Goal: Connect with others: Connect with other users

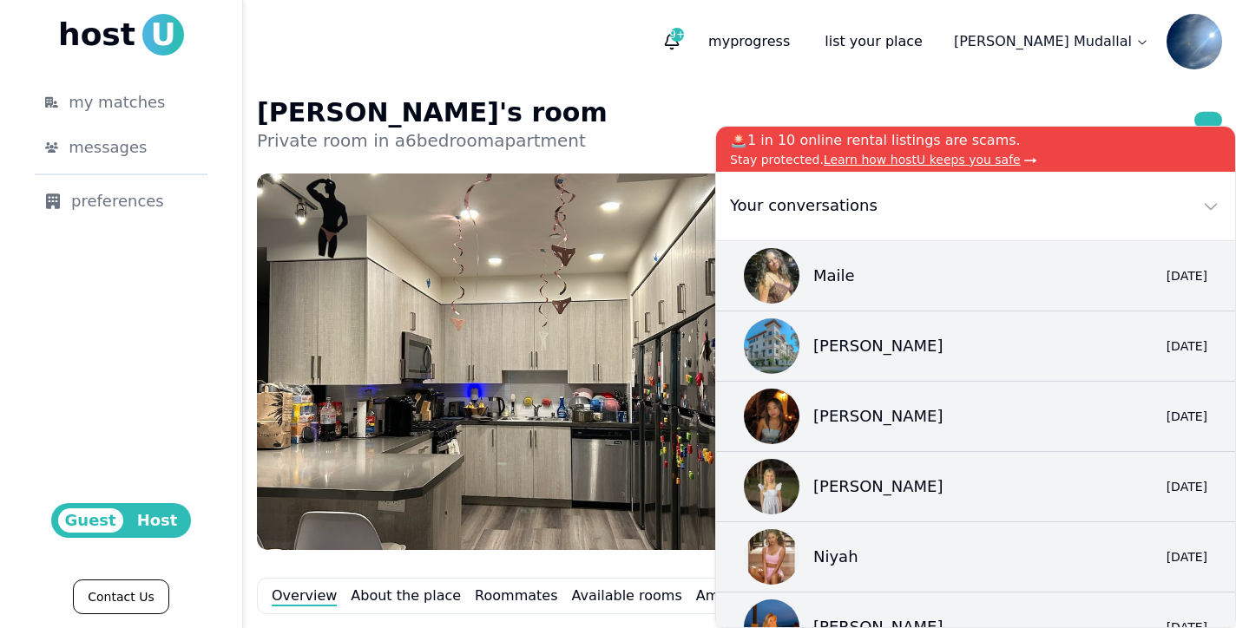
scroll to position [476, 0]
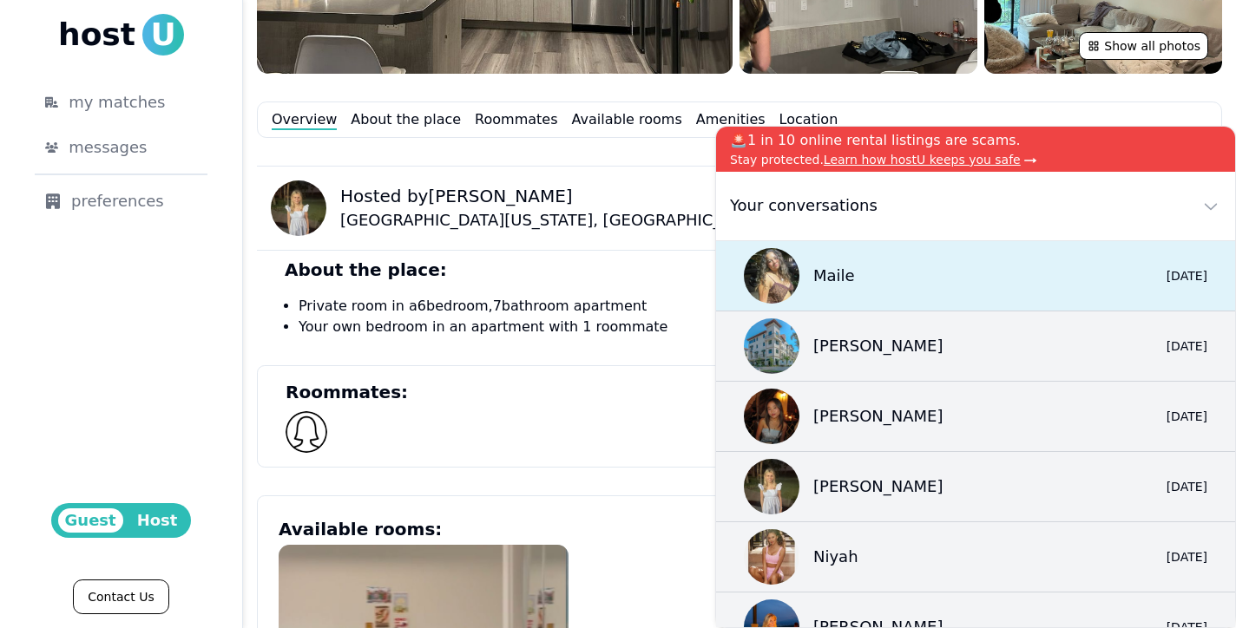
click at [867, 278] on div "Maile 0 2d ago" at bounding box center [975, 276] width 519 height 70
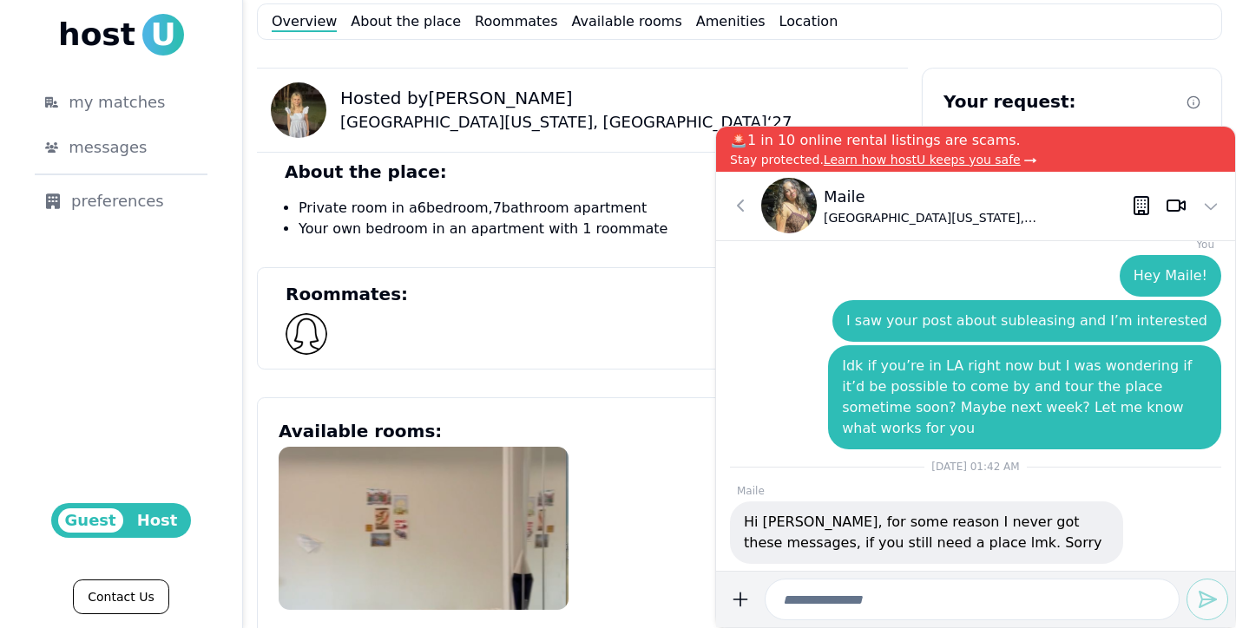
scroll to position [725, 0]
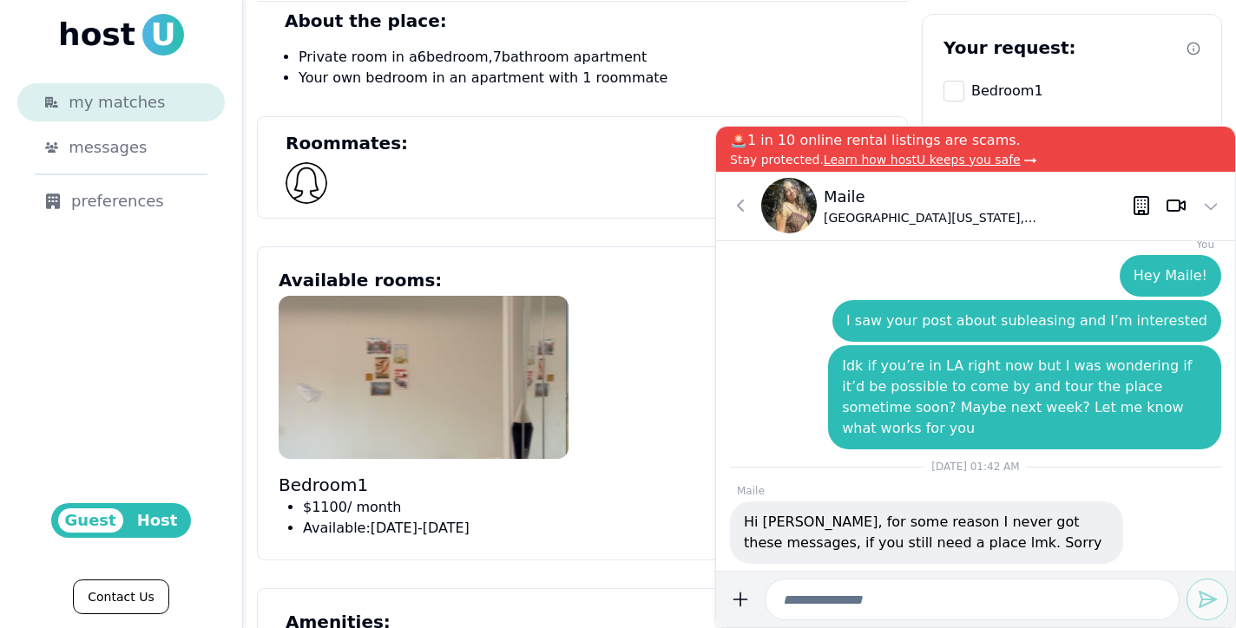
click at [109, 115] on link "my matches" at bounding box center [120, 102] width 207 height 38
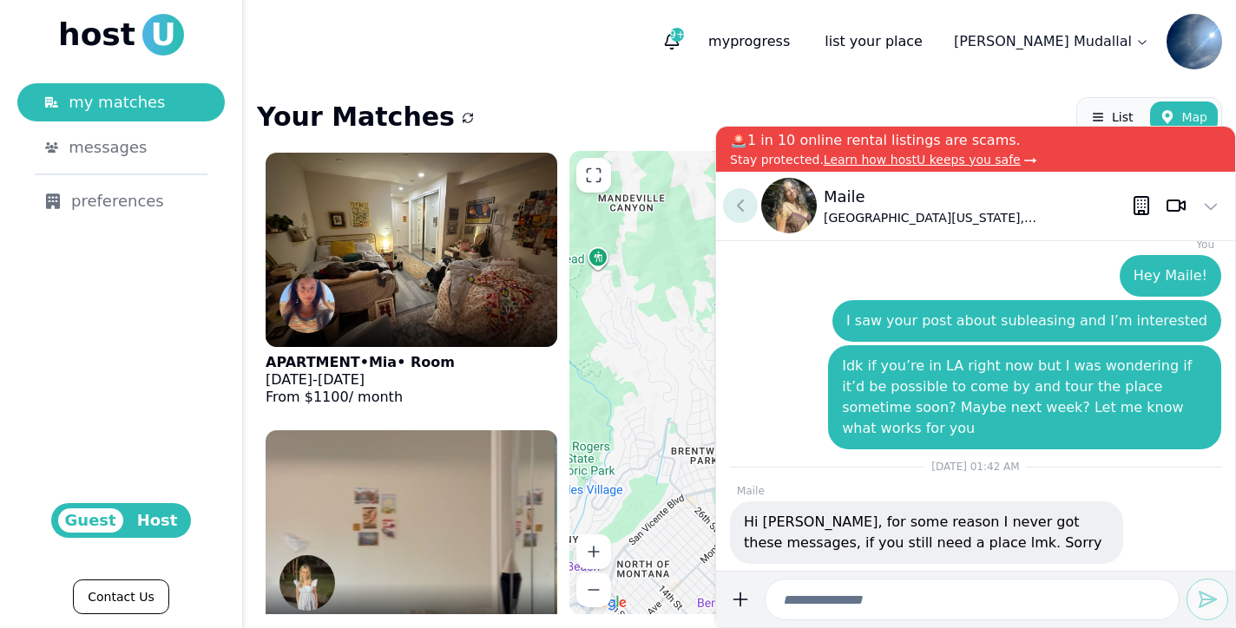
click at [737, 211] on icon at bounding box center [740, 205] width 21 height 21
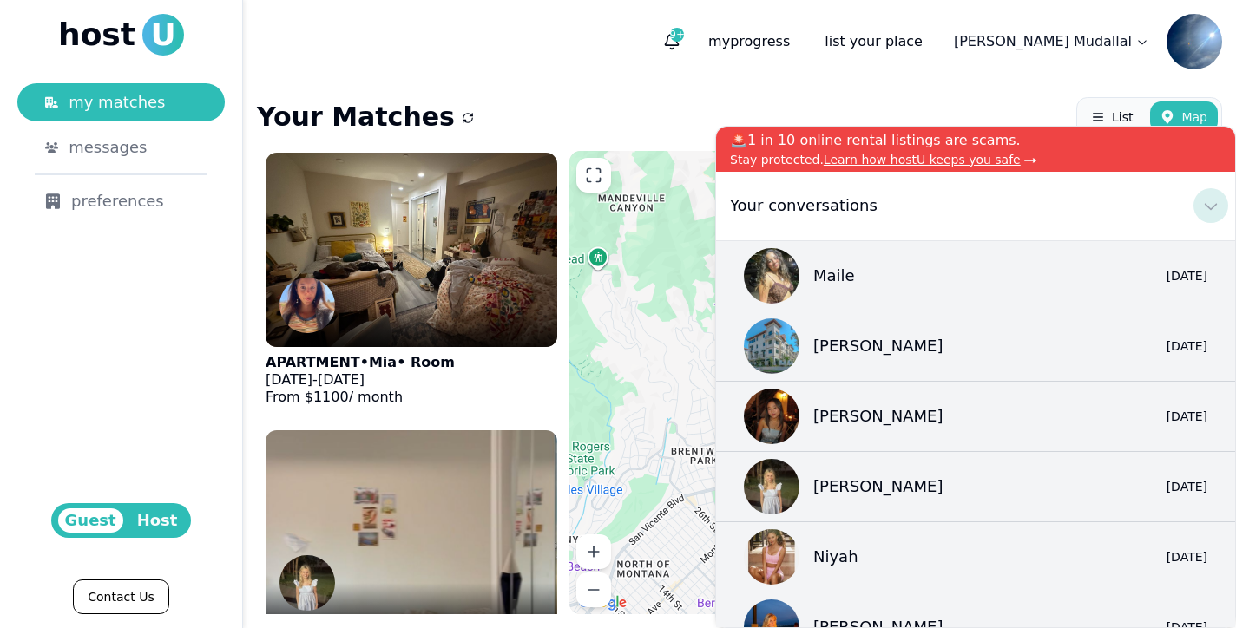
click at [1216, 207] on icon at bounding box center [1210, 205] width 21 height 21
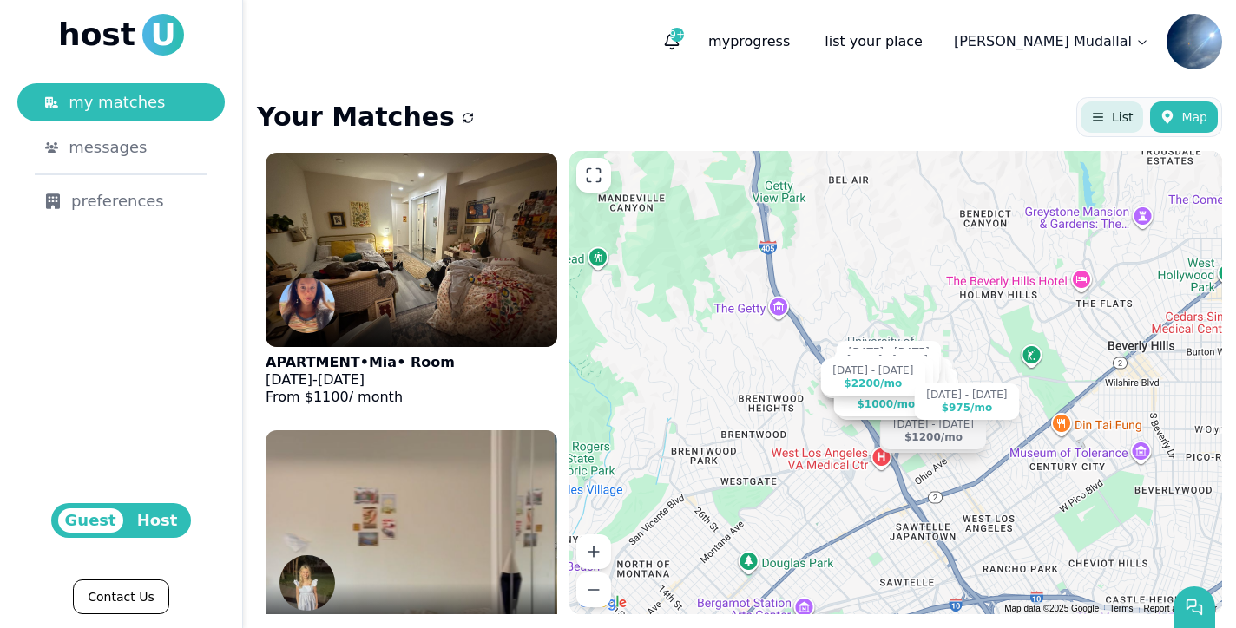
click at [1110, 119] on button "List" at bounding box center [1111, 117] width 62 height 31
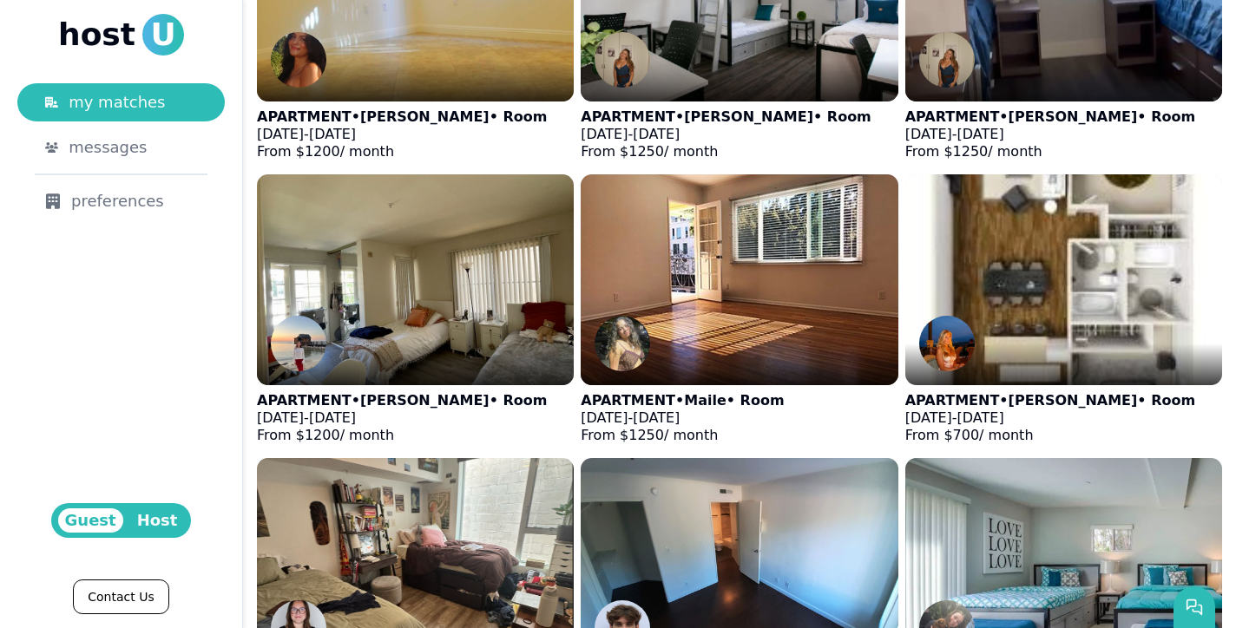
scroll to position [1414, 0]
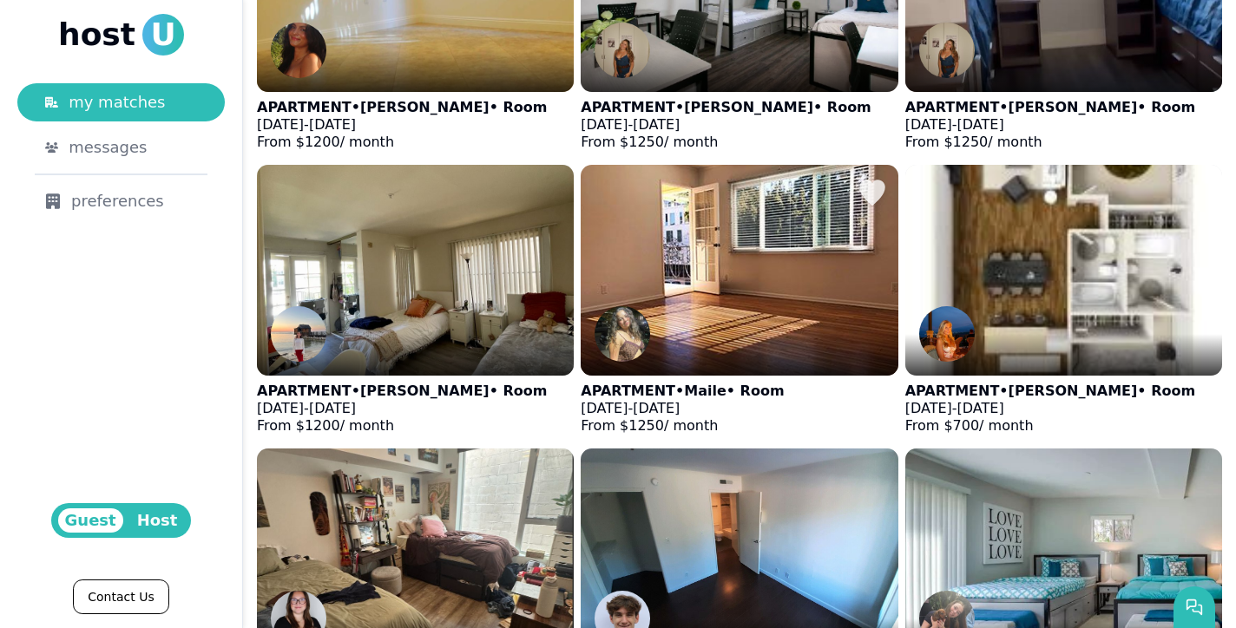
click at [699, 334] on div at bounding box center [739, 355] width 317 height 42
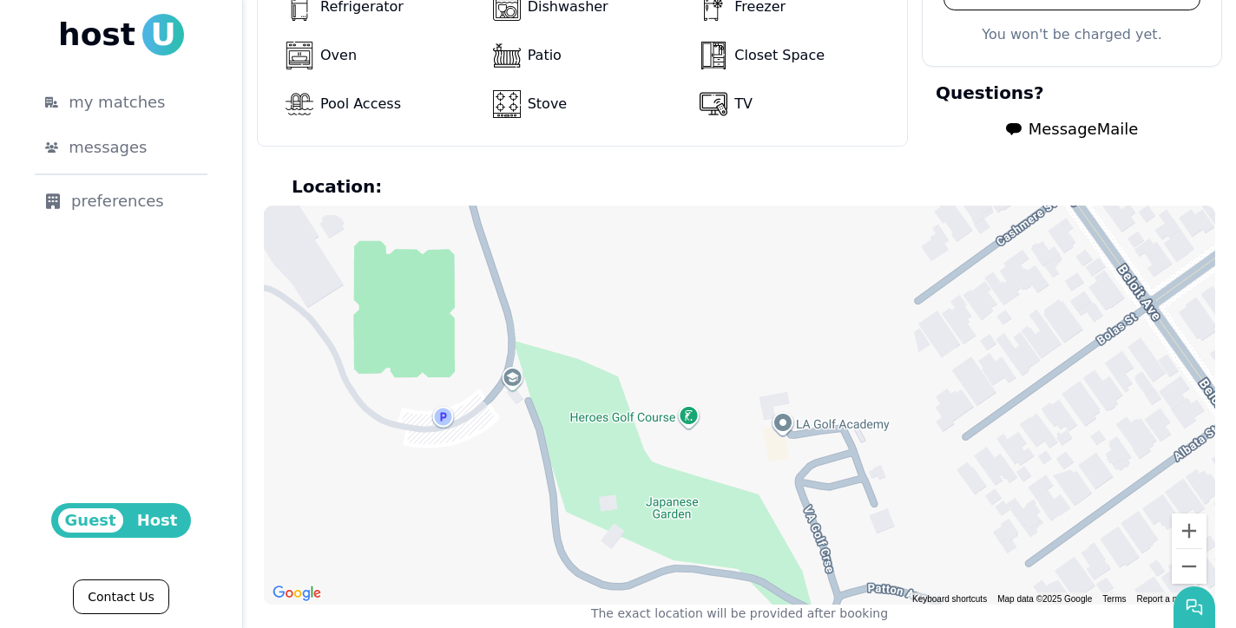
scroll to position [1376, 0]
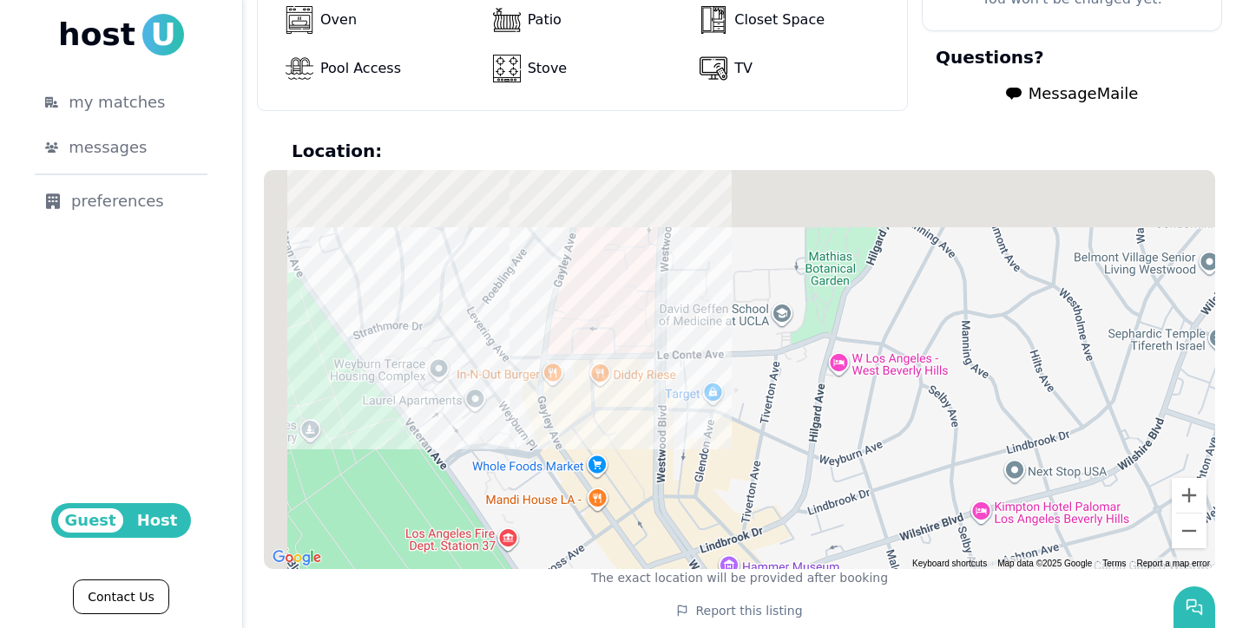
drag, startPoint x: 452, startPoint y: 299, endPoint x: 515, endPoint y: 450, distance: 163.7
click at [515, 451] on div at bounding box center [739, 369] width 951 height 399
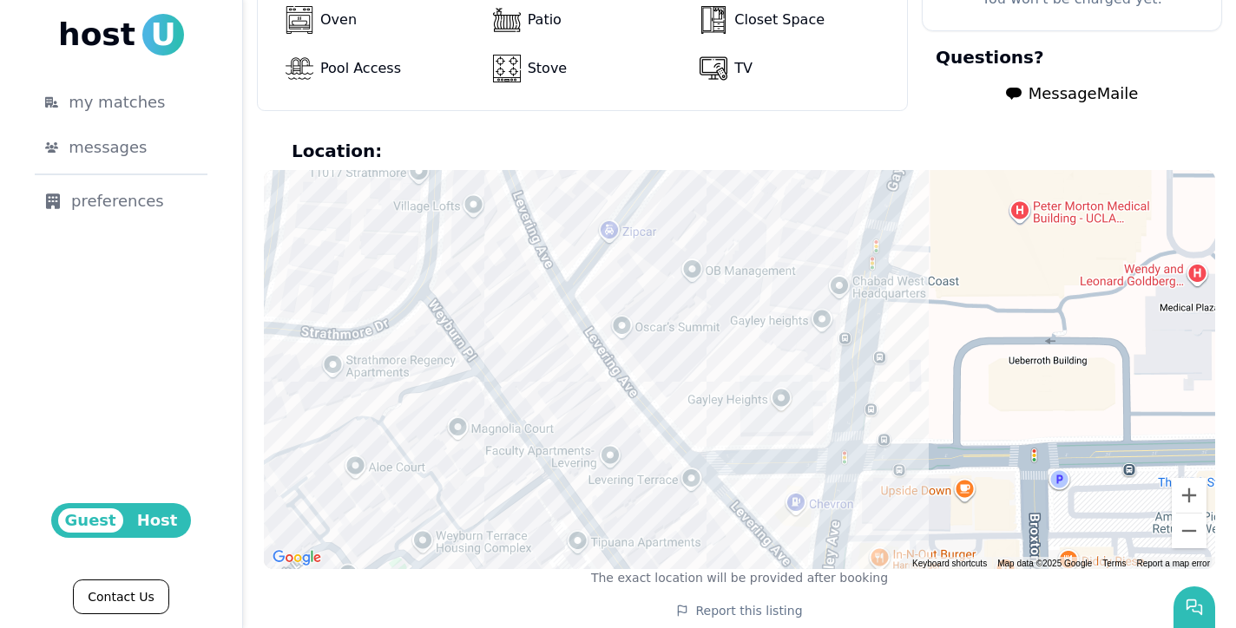
drag, startPoint x: 512, startPoint y: 388, endPoint x: 613, endPoint y: 557, distance: 196.9
click at [613, 557] on section "Location: ← Move left → Move right ↑ Move up ↓ Move down + Zoom in - Zoom out H…" at bounding box center [739, 363] width 951 height 448
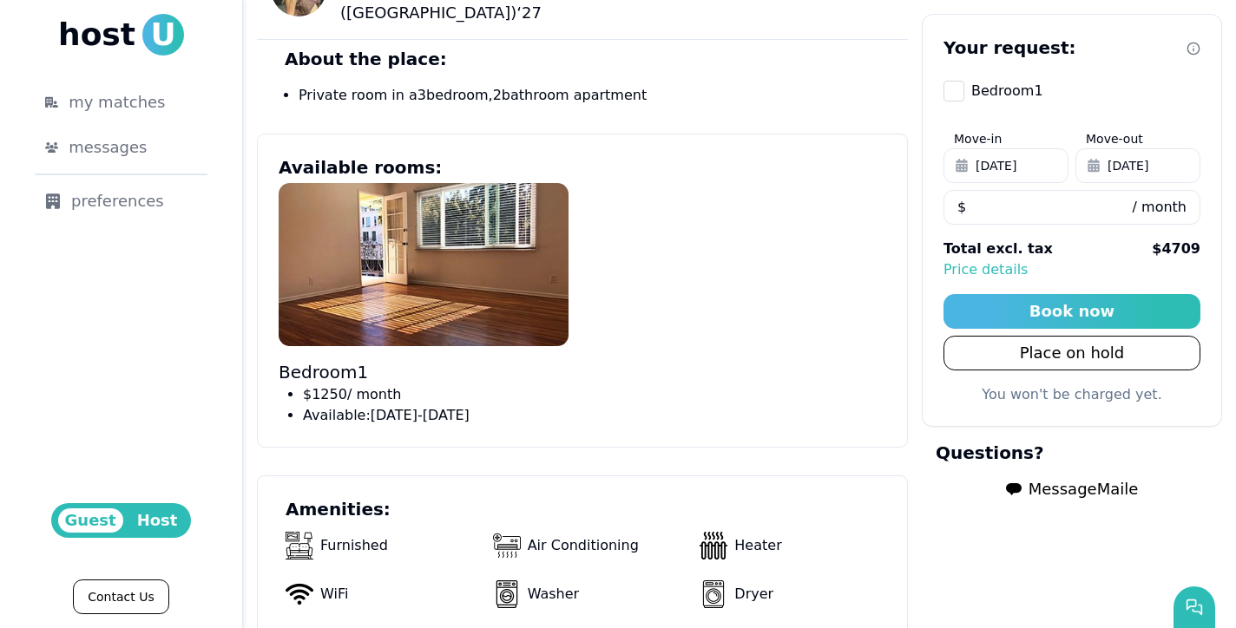
scroll to position [704, 0]
click at [986, 272] on p "Price details" at bounding box center [1071, 269] width 257 height 21
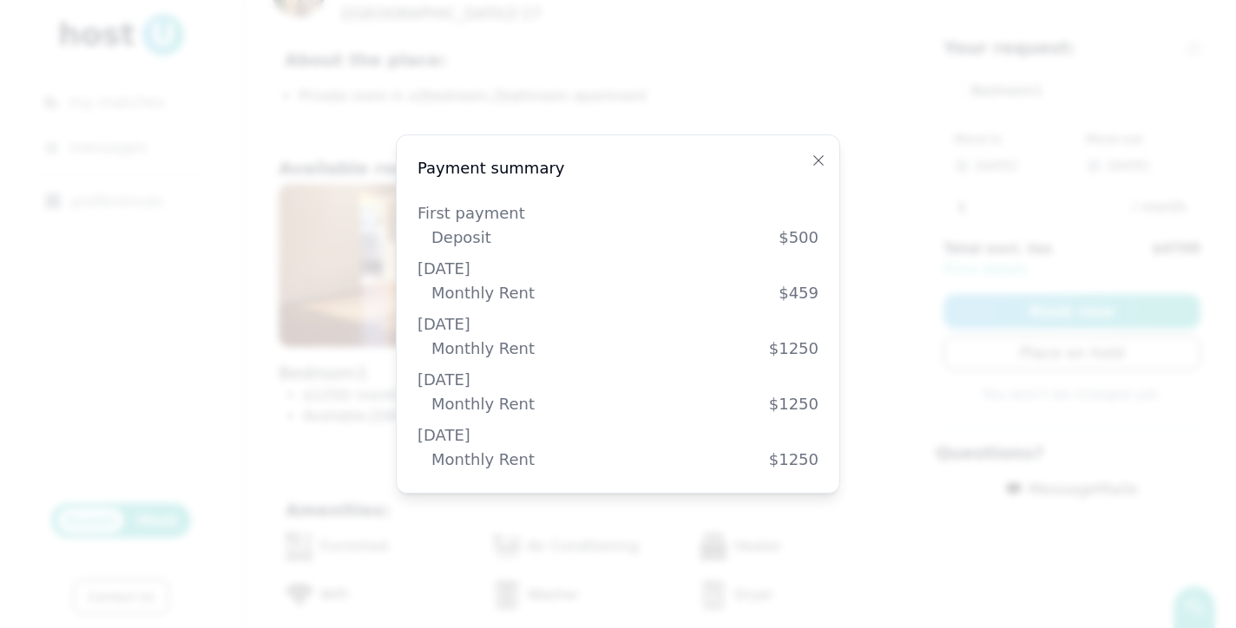
click at [522, 445] on div "November 30, 2025" at bounding box center [617, 435] width 401 height 24
click at [817, 161] on icon "button" at bounding box center [818, 161] width 14 height 14
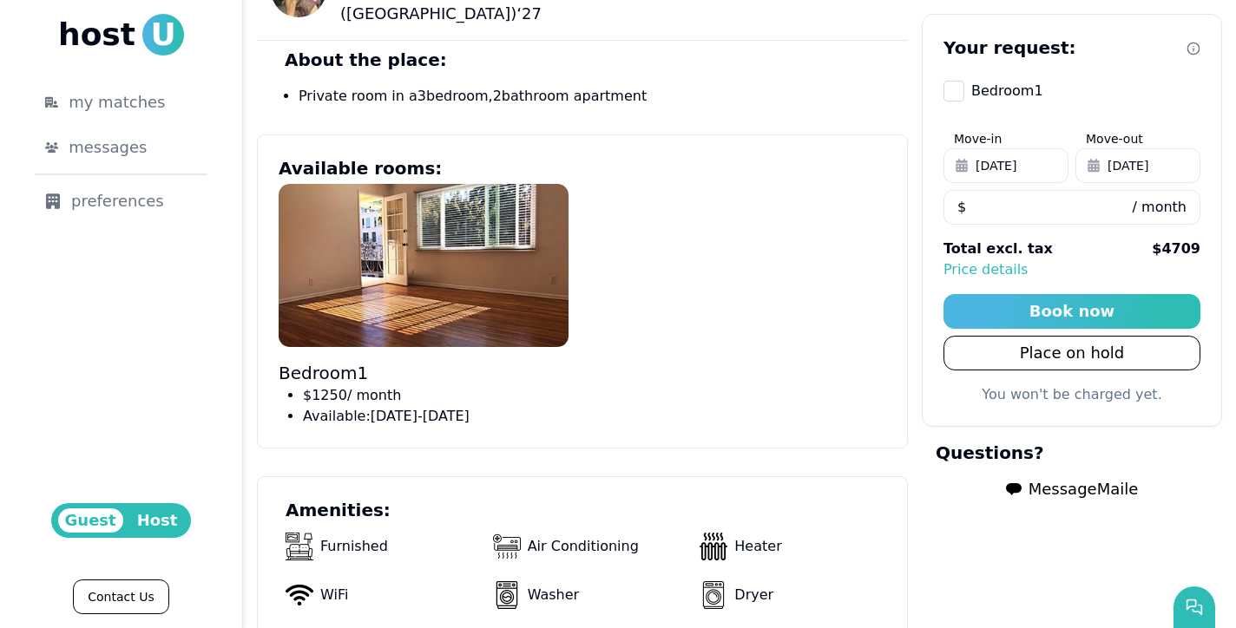
click at [1061, 497] on span "Message Maile" at bounding box center [1083, 489] width 110 height 24
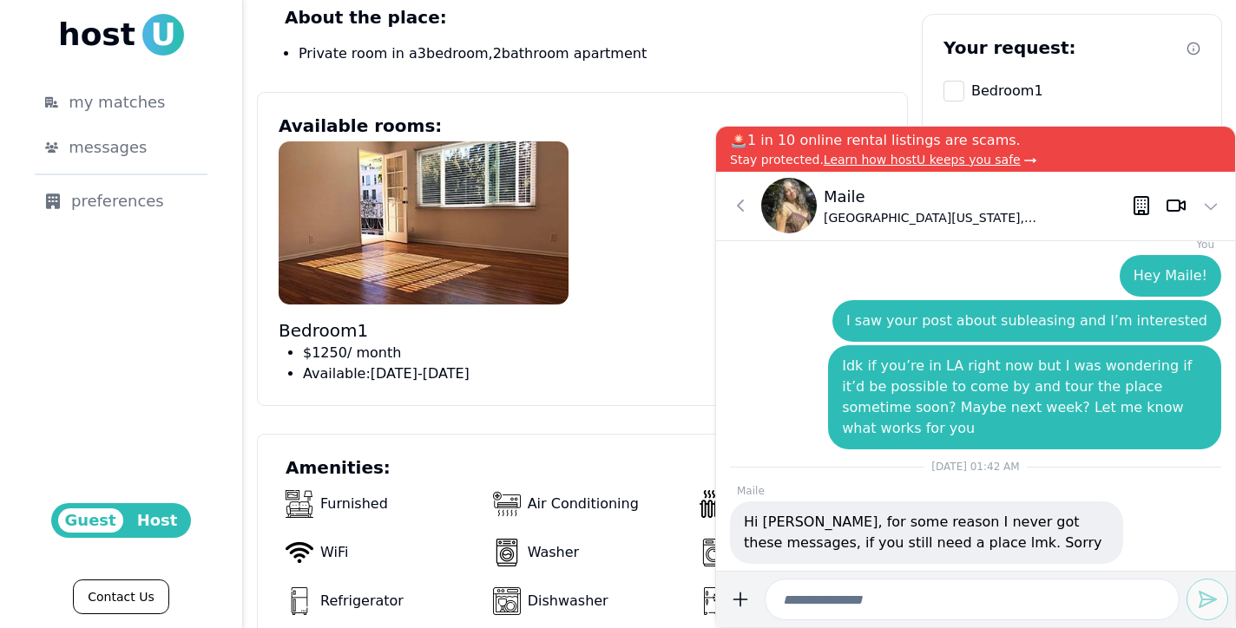
scroll to position [752, 0]
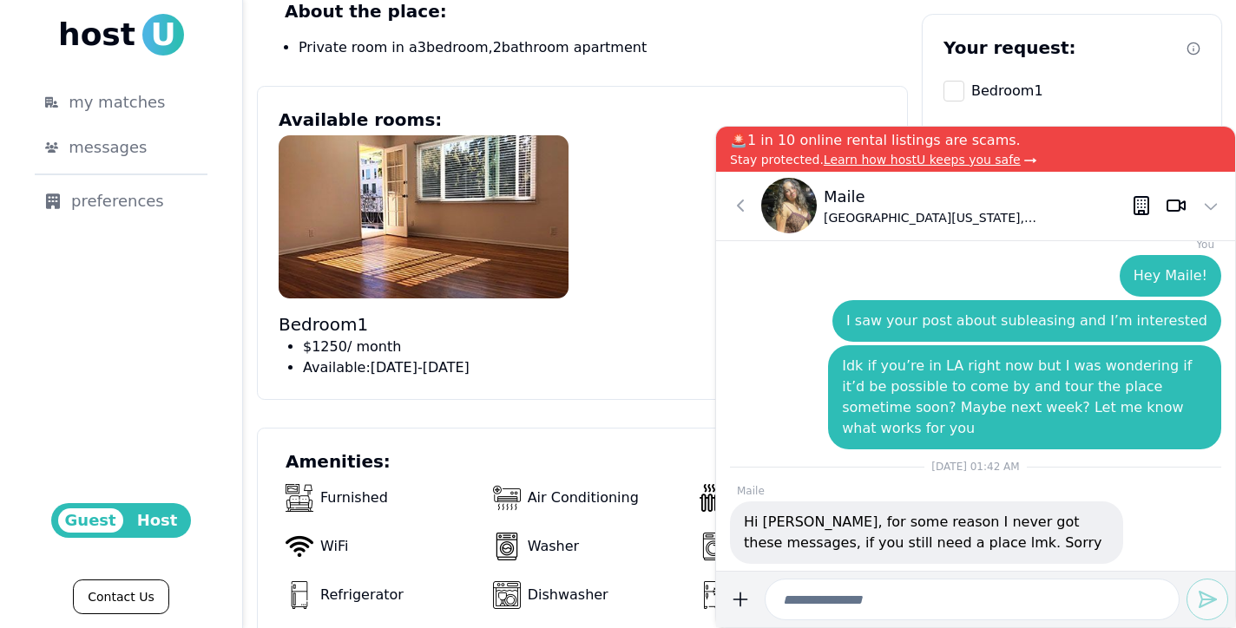
click at [692, 114] on h3 "Available rooms:" at bounding box center [582, 122] width 607 height 28
click at [839, 607] on input at bounding box center [972, 600] width 415 height 42
click at [1060, 601] on input "**********" at bounding box center [972, 600] width 415 height 42
click at [1167, 599] on input "**********" at bounding box center [972, 600] width 415 height 42
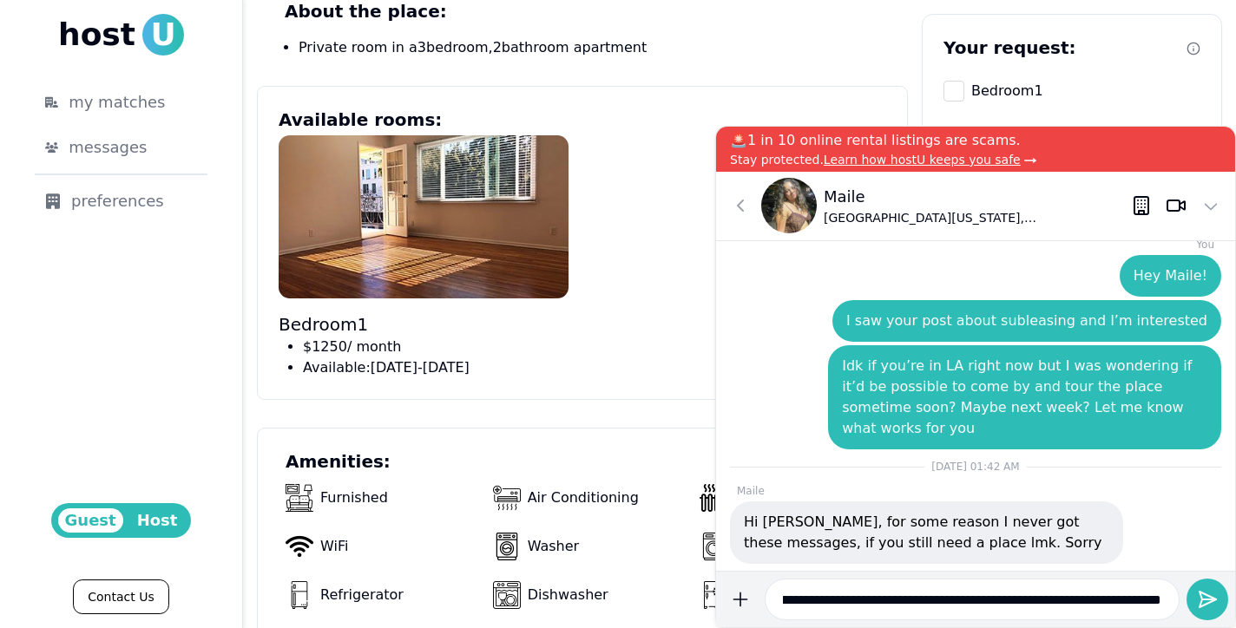
scroll to position [0, 75]
click at [1093, 607] on input "**********" at bounding box center [972, 600] width 415 height 42
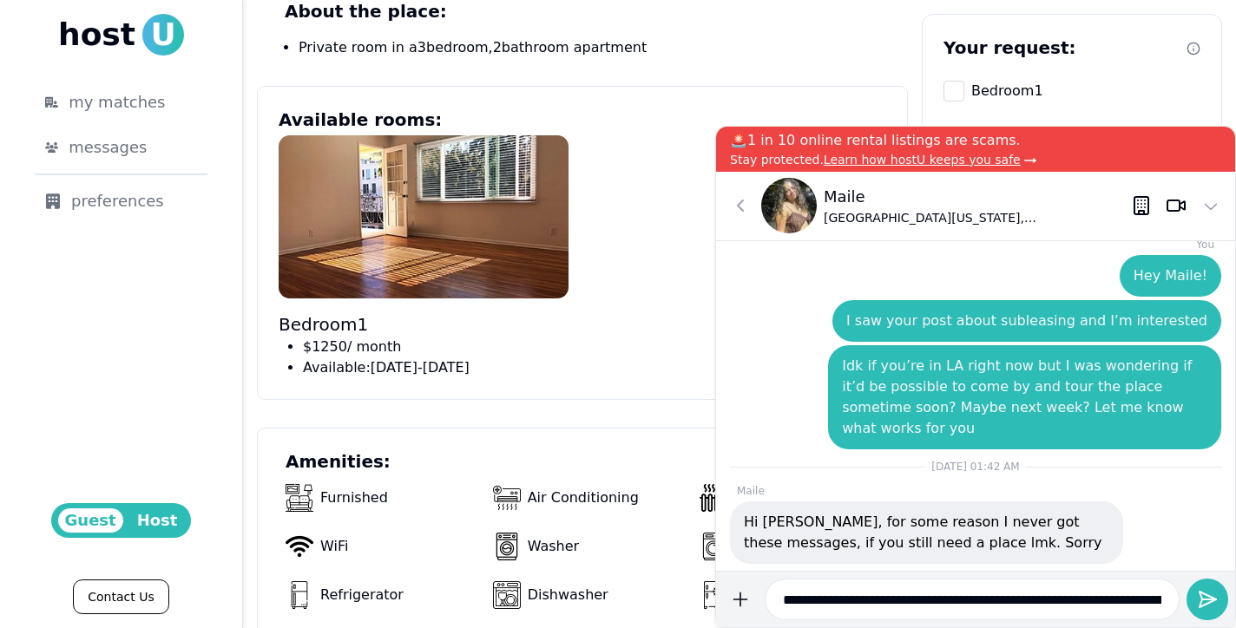
paste input "**********"
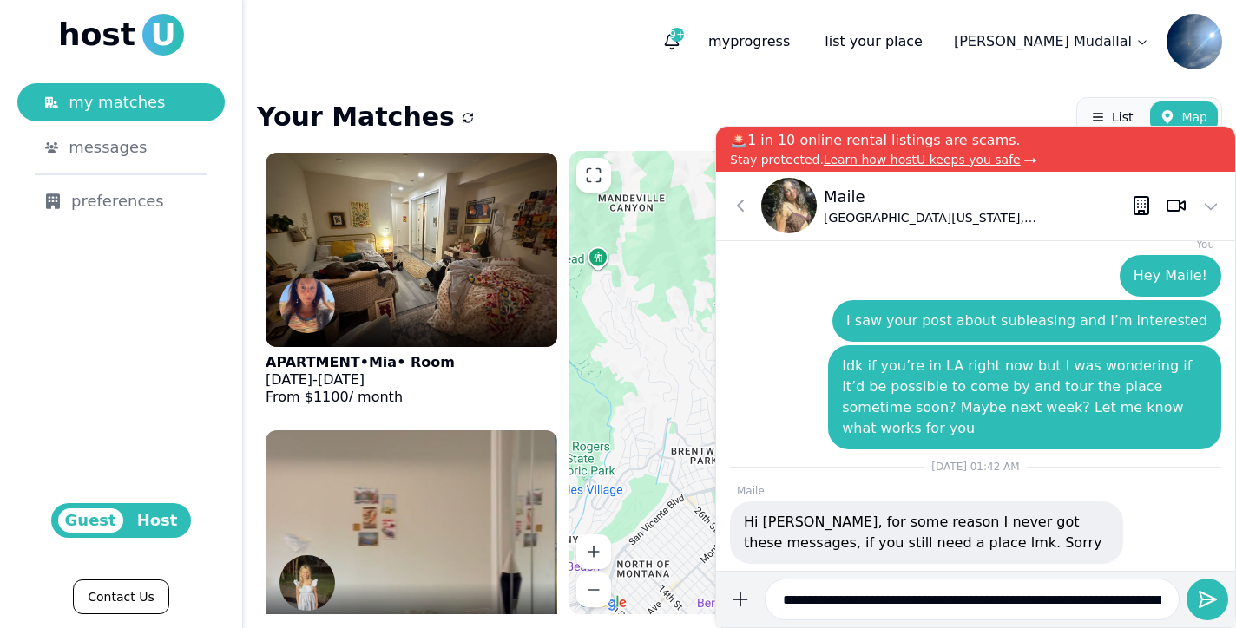
click at [787, 603] on input "**********" at bounding box center [972, 600] width 415 height 42
click at [783, 602] on input "**********" at bounding box center [972, 600] width 415 height 42
click at [1137, 601] on input "**********" at bounding box center [972, 600] width 415 height 42
click at [1056, 604] on input "**********" at bounding box center [972, 600] width 415 height 42
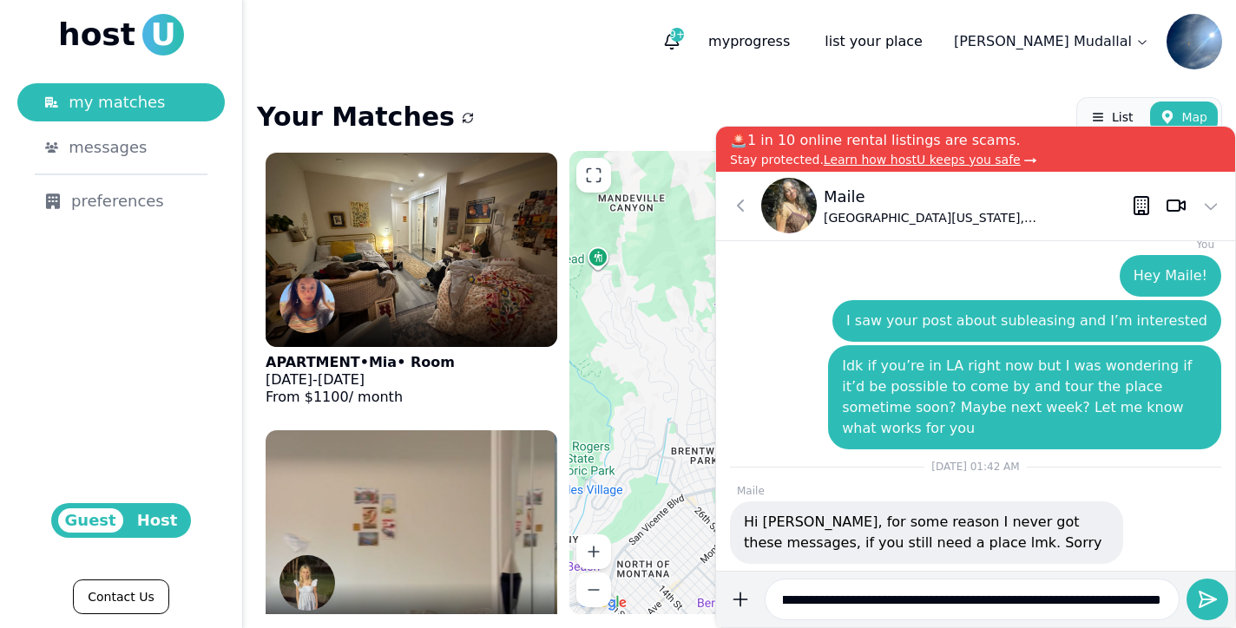
scroll to position [0, 1069]
drag, startPoint x: 981, startPoint y: 596, endPoint x: 1134, endPoint y: 596, distance: 153.6
click at [1134, 596] on input "**********" at bounding box center [972, 600] width 415 height 42
drag, startPoint x: 981, startPoint y: 599, endPoint x: 1242, endPoint y: 625, distance: 262.5
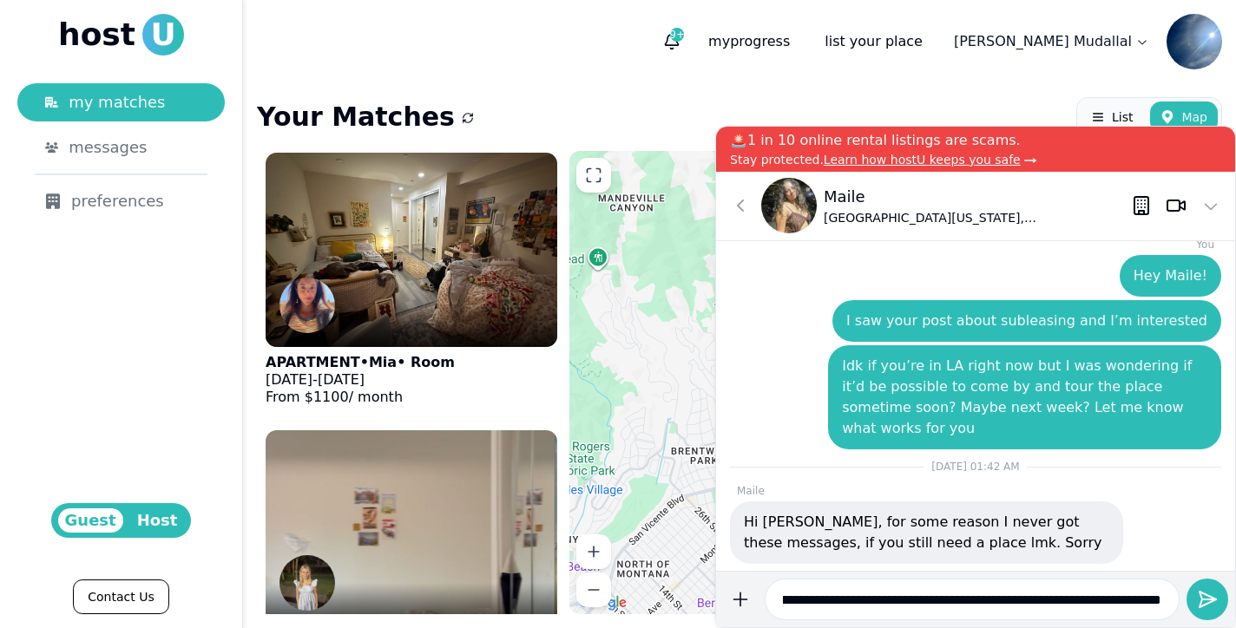
click at [1235, 625] on html "host U my matches messages preferences Guest Host Contact Us 9+ my progress lis…" at bounding box center [618, 314] width 1236 height 628
paste input
type input "**********"
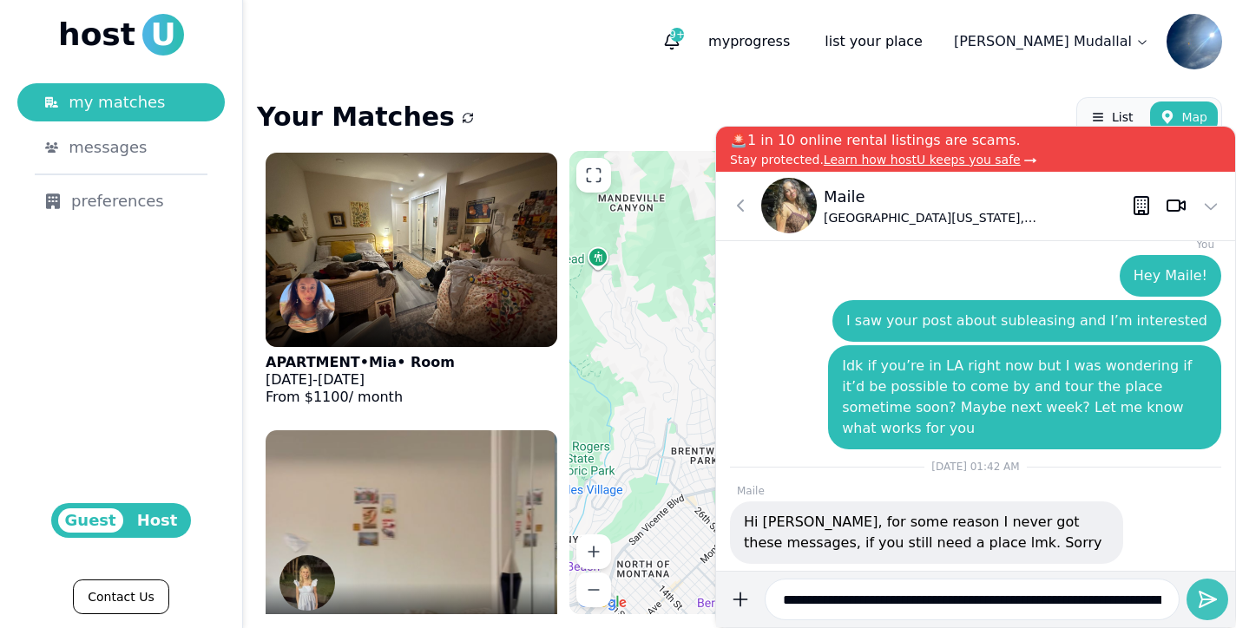
click at [1198, 597] on icon "submit" at bounding box center [1207, 599] width 21 height 21
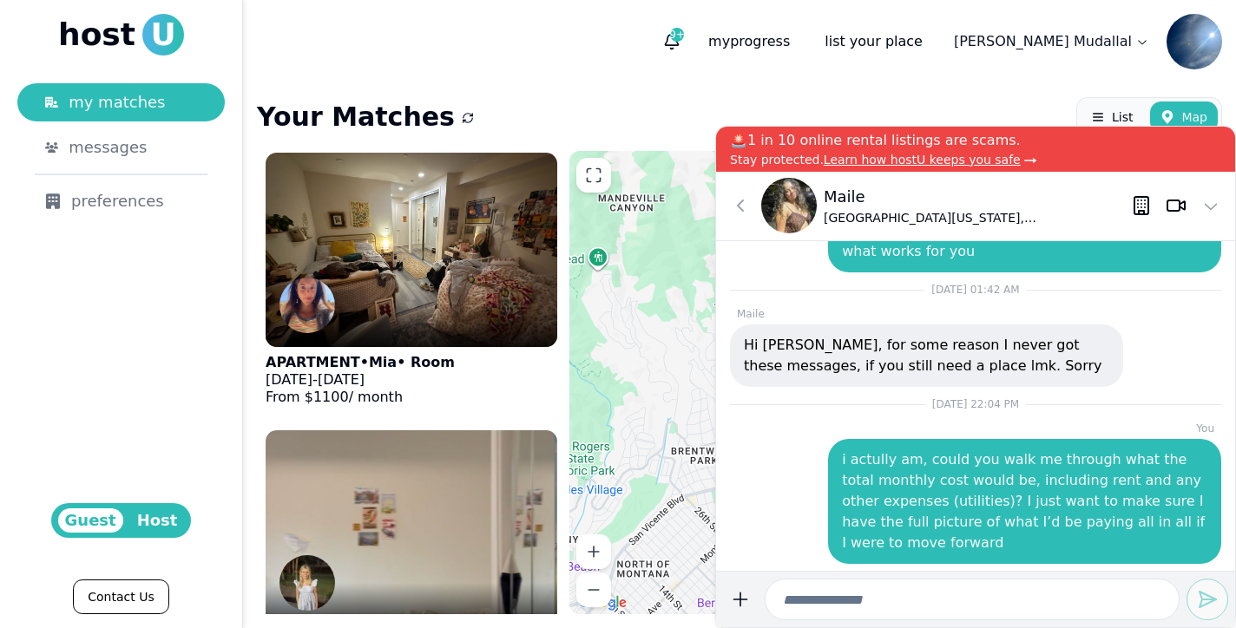
click at [824, 601] on input at bounding box center [972, 600] width 415 height 42
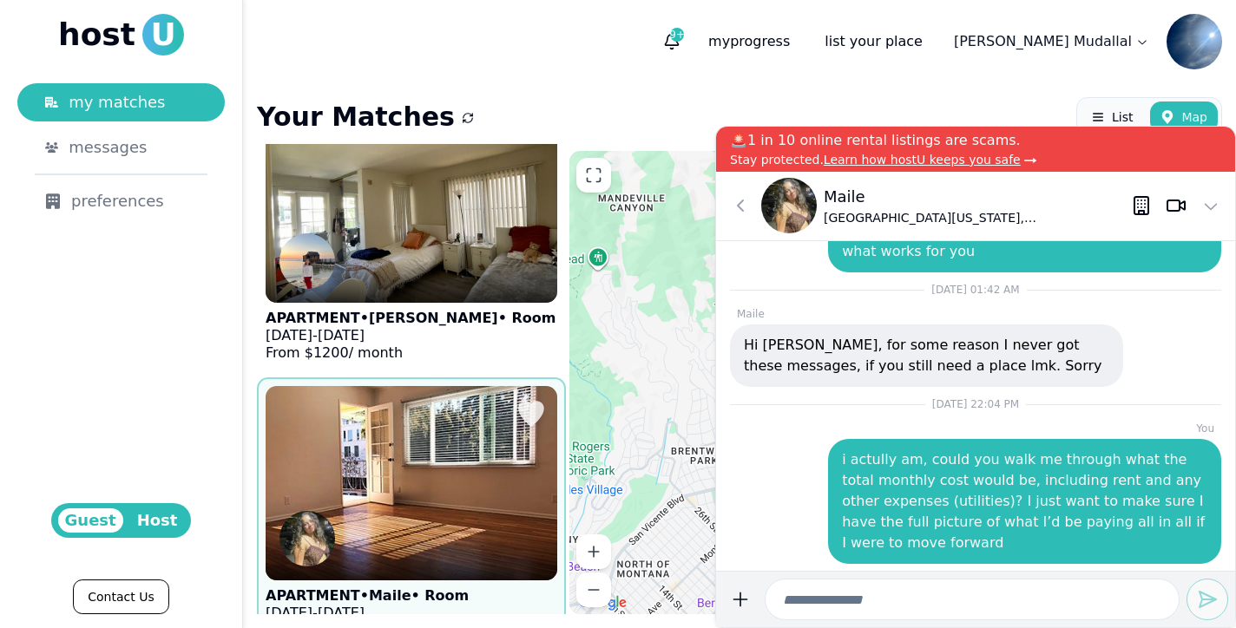
scroll to position [3928, 0]
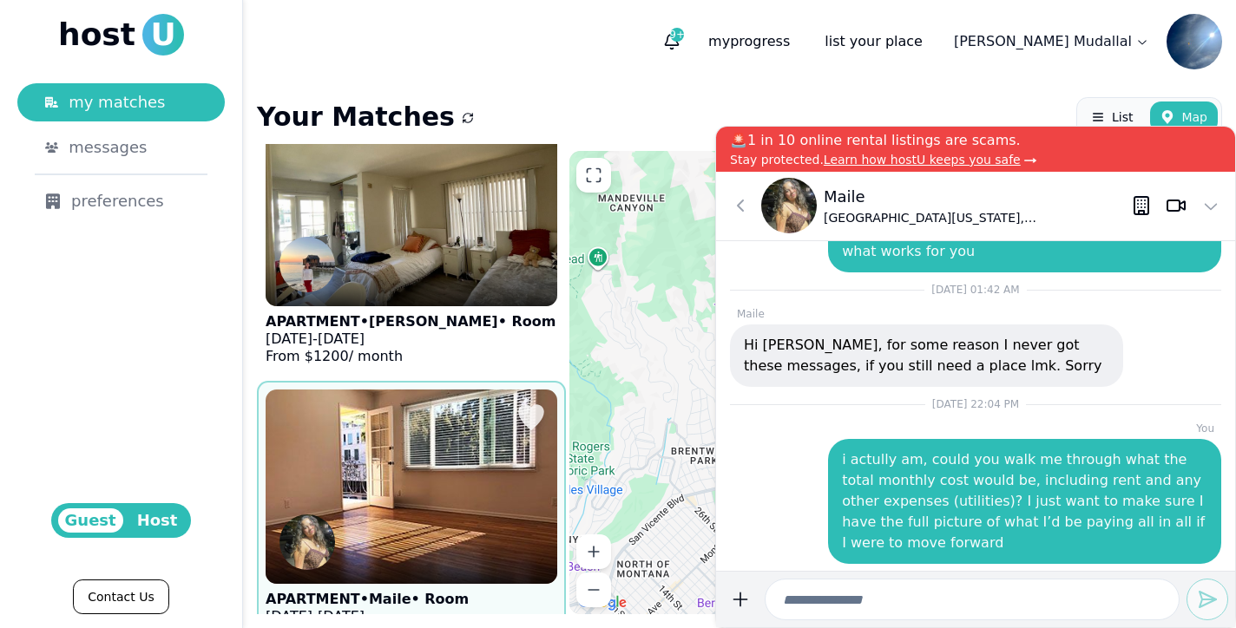
click at [353, 389] on img at bounding box center [411, 486] width 321 height 213
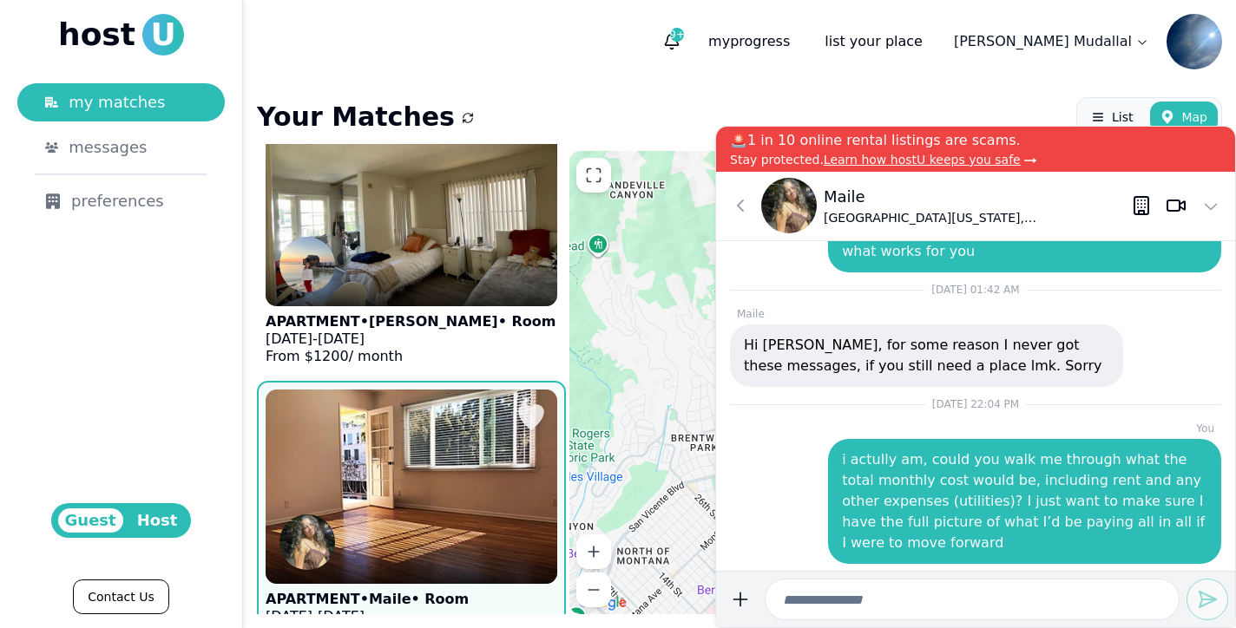
click at [353, 389] on img at bounding box center [411, 486] width 321 height 213
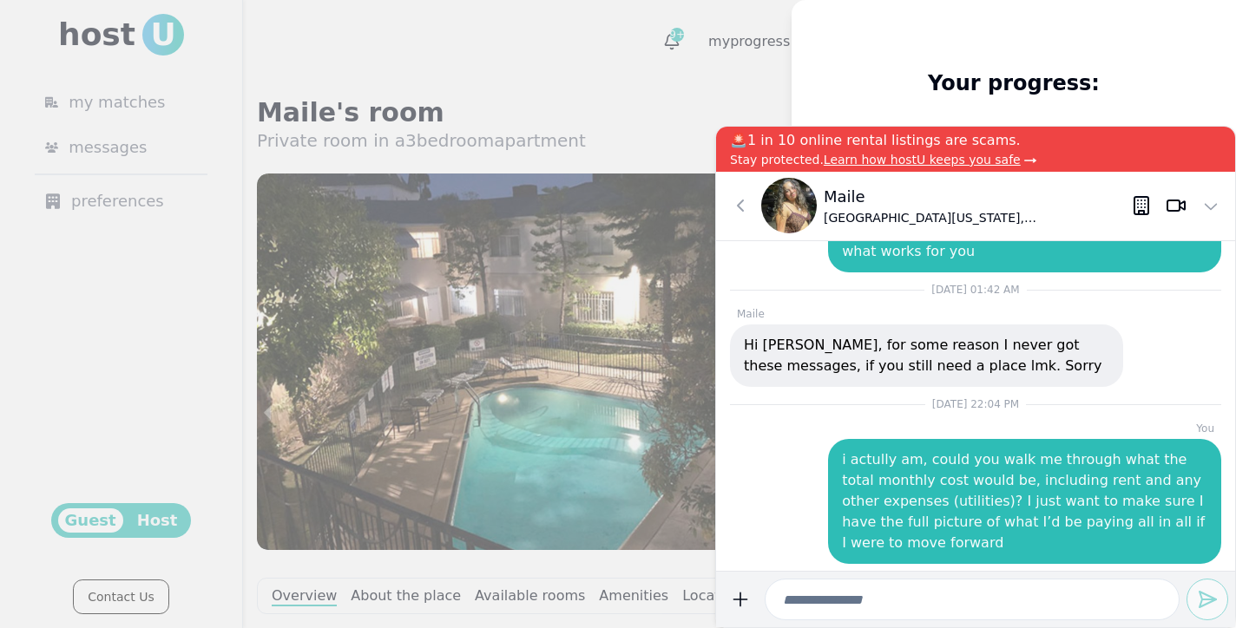
click at [683, 94] on div at bounding box center [618, 314] width 1236 height 628
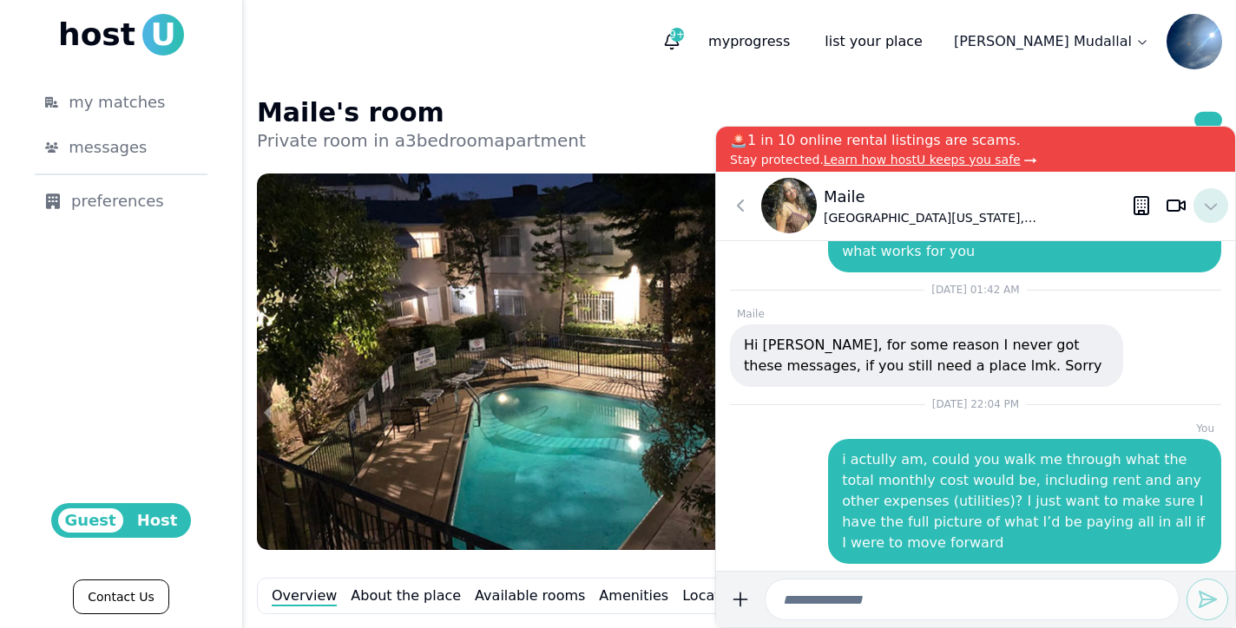
click at [1211, 213] on icon at bounding box center [1210, 205] width 21 height 21
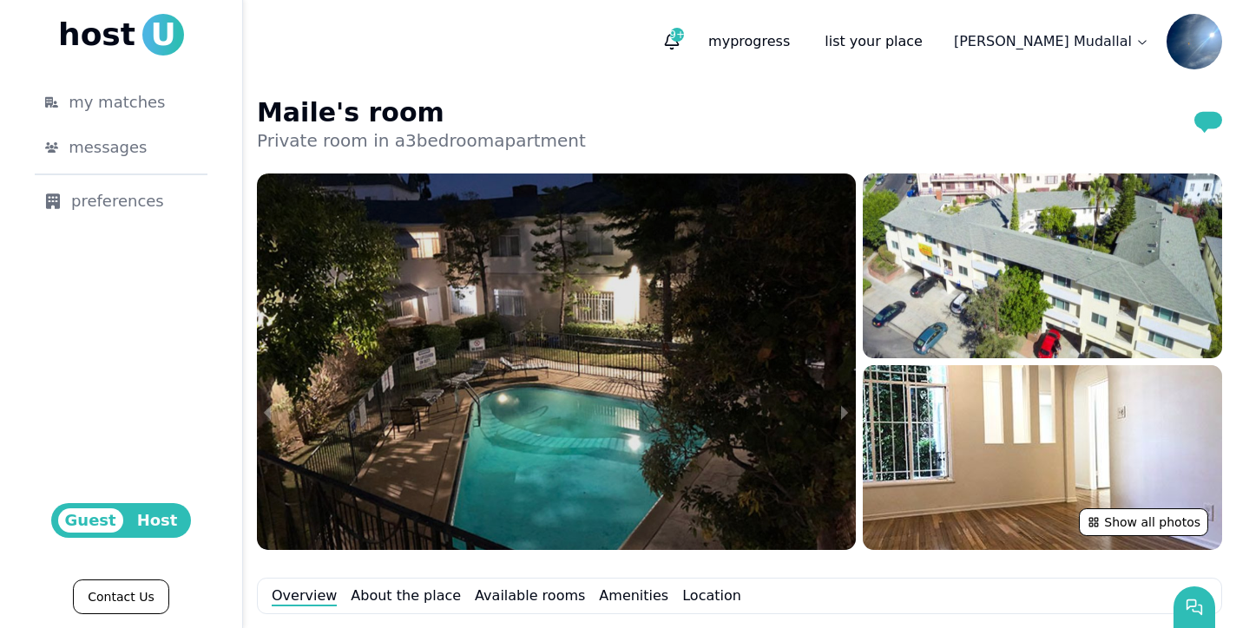
click at [497, 417] on img at bounding box center [556, 362] width 599 height 377
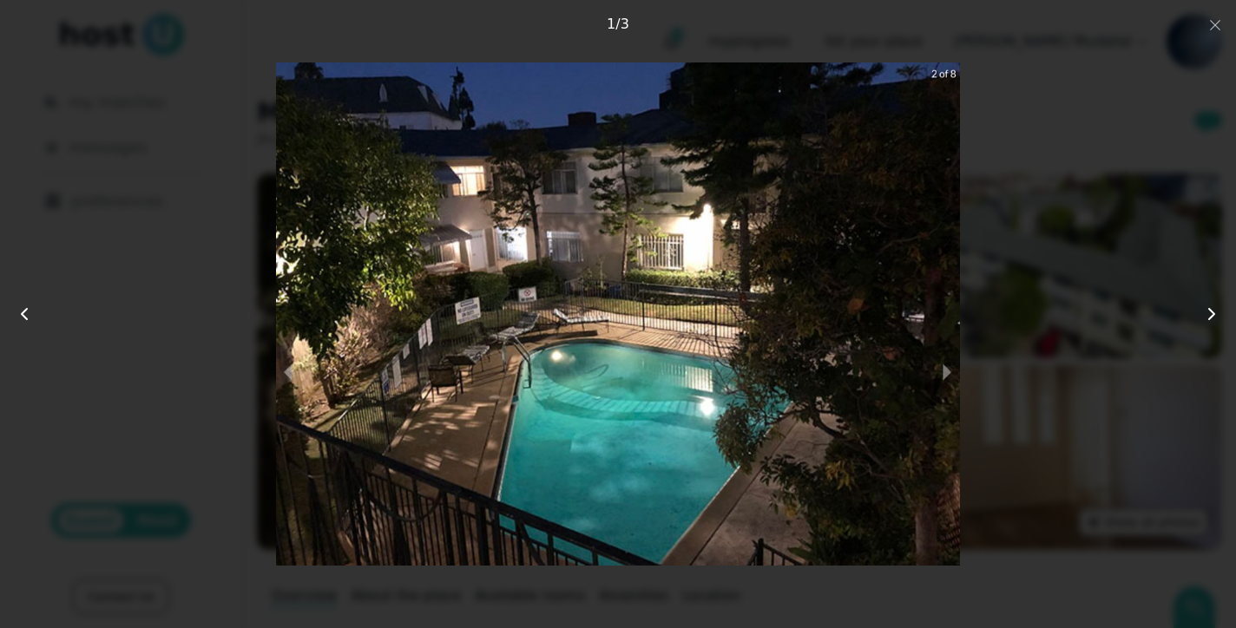
click at [872, 322] on img at bounding box center [617, 313] width 683 height 502
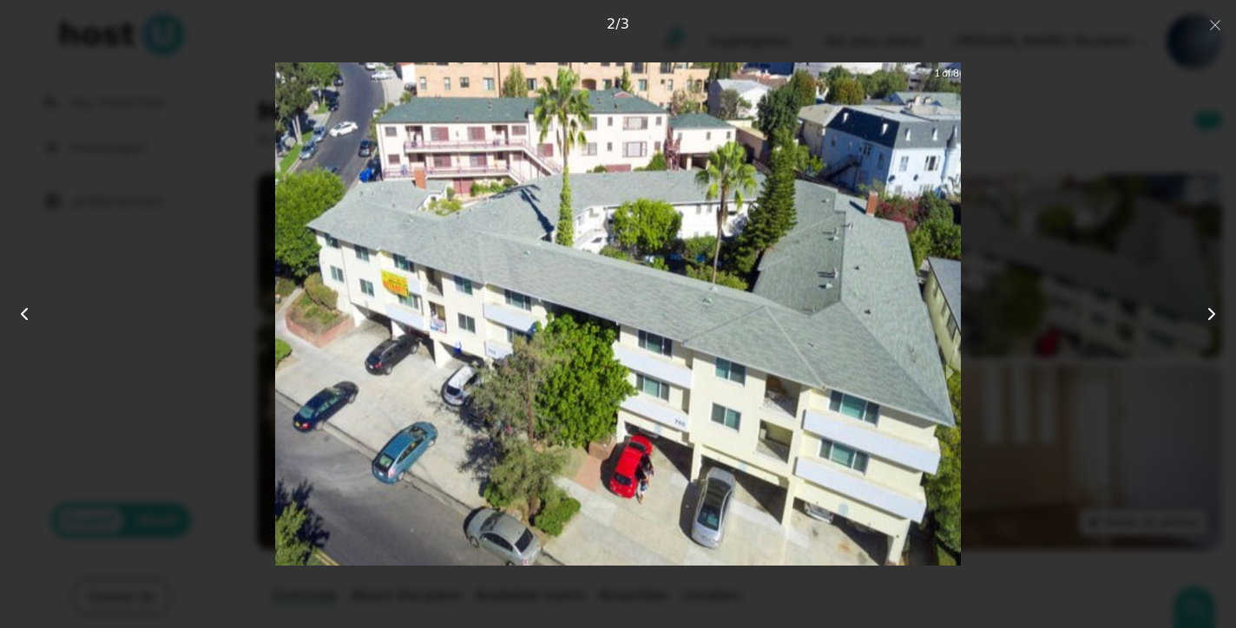
click at [919, 329] on img at bounding box center [618, 313] width 686 height 502
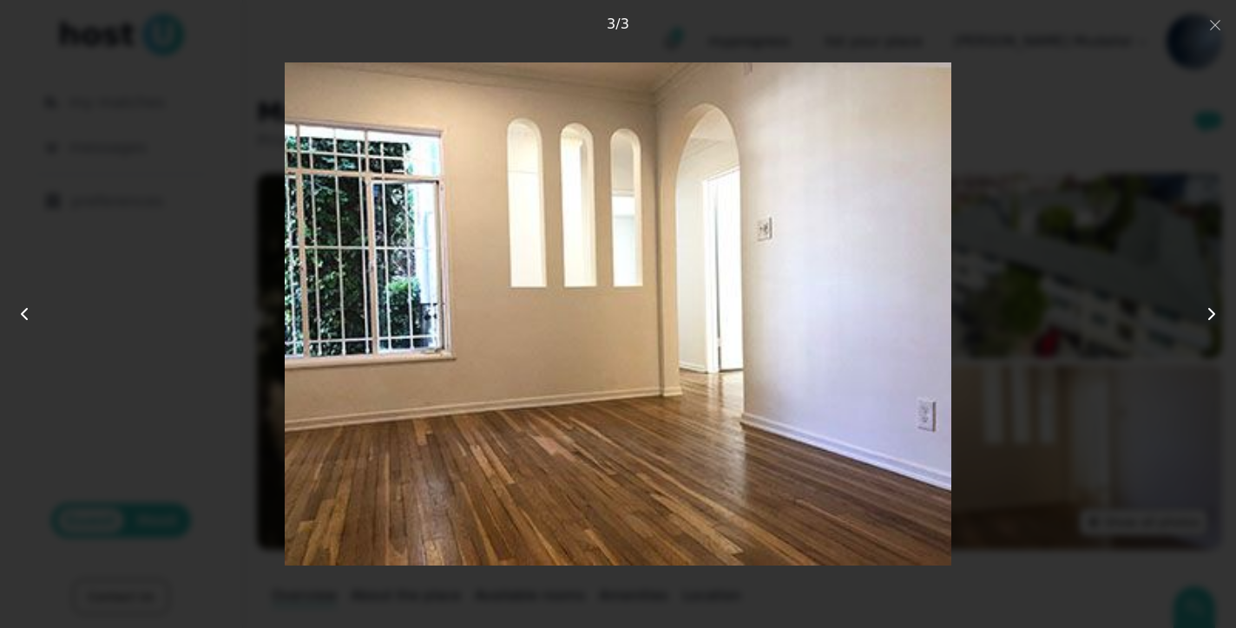
click at [919, 329] on img at bounding box center [618, 313] width 666 height 502
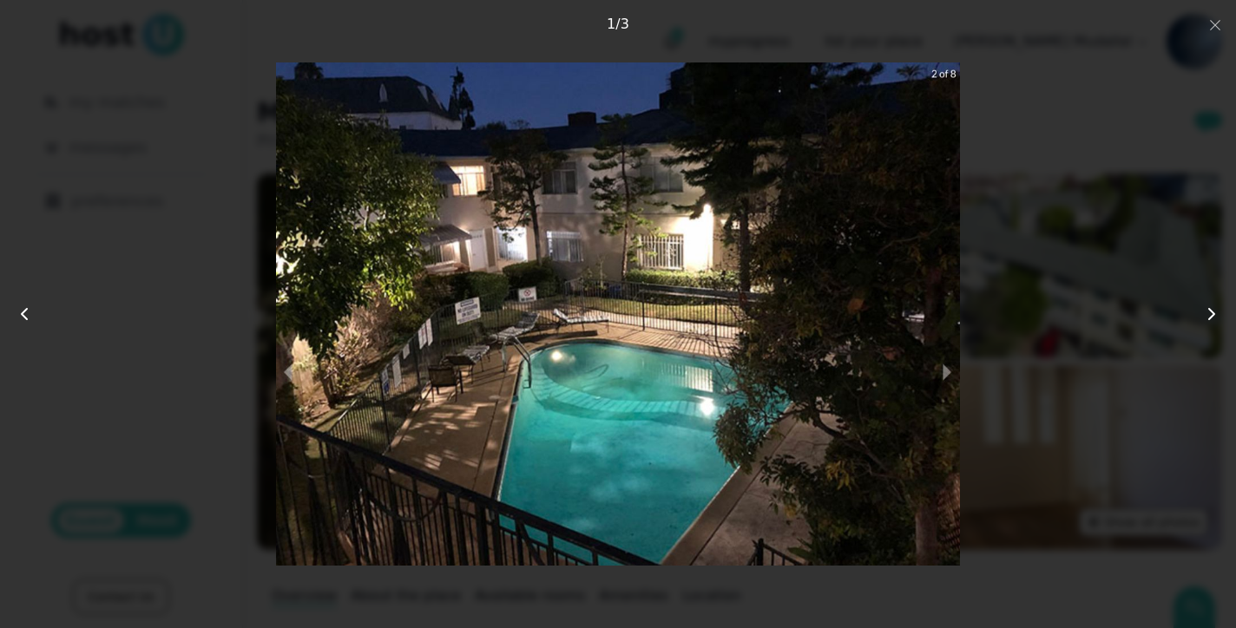
click at [919, 329] on img at bounding box center [617, 313] width 683 height 502
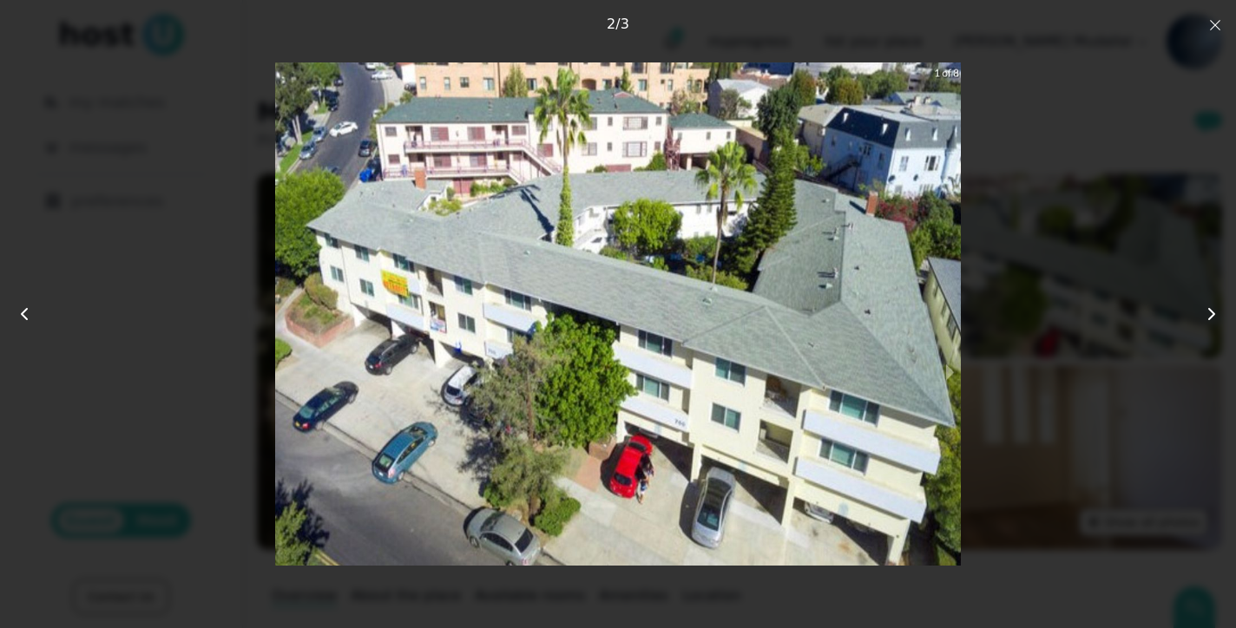
click at [1214, 23] on icon "button" at bounding box center [1215, 25] width 14 height 14
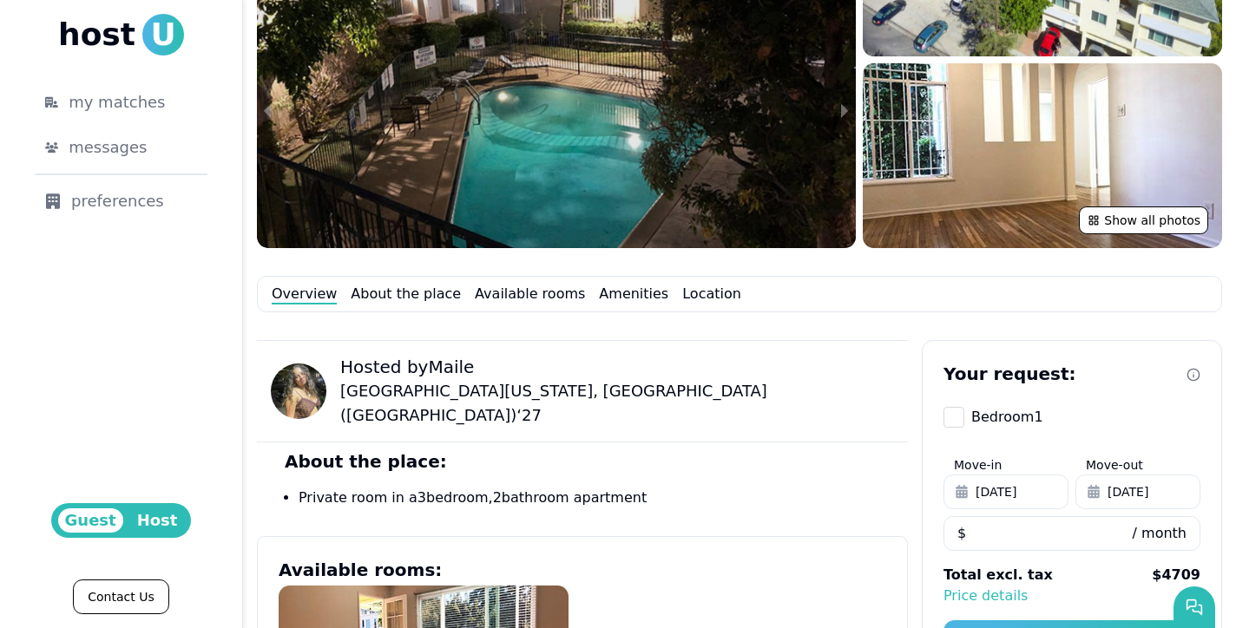
scroll to position [434, 0]
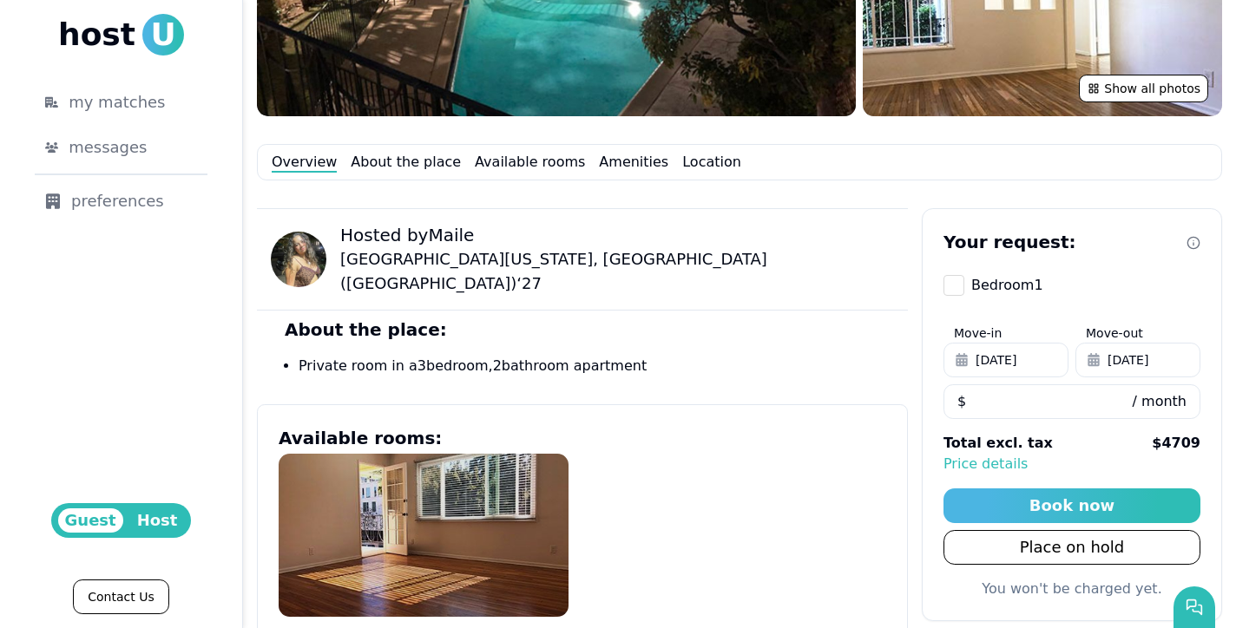
click at [418, 592] on img at bounding box center [424, 535] width 290 height 163
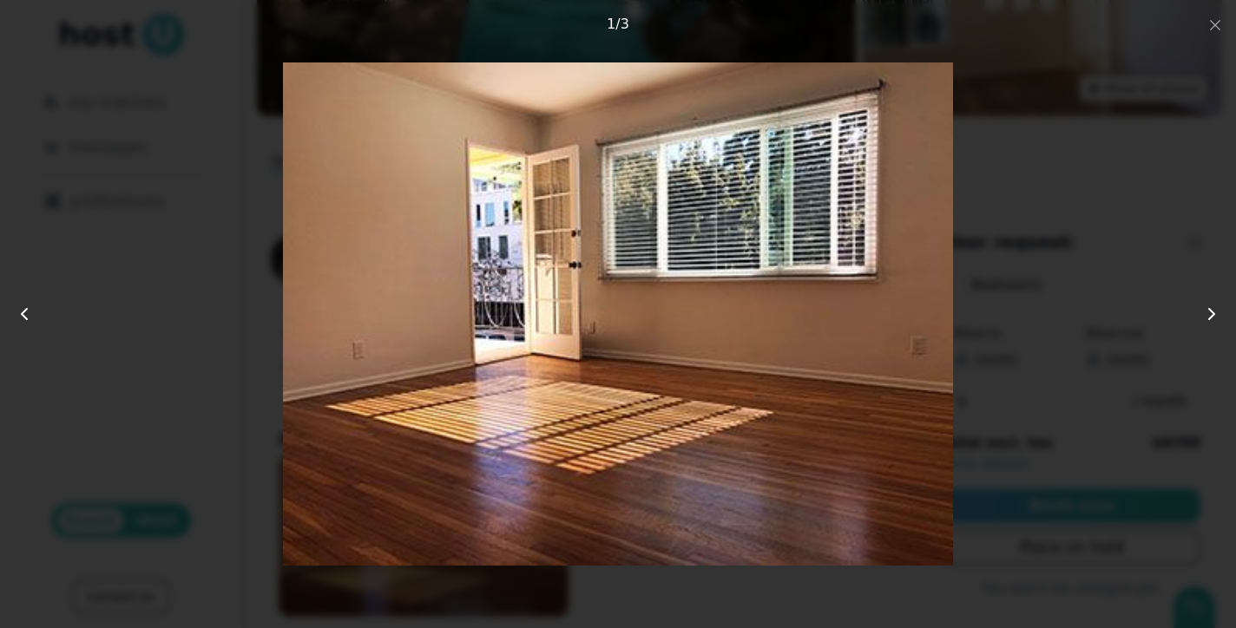
click at [835, 310] on img at bounding box center [618, 313] width 670 height 502
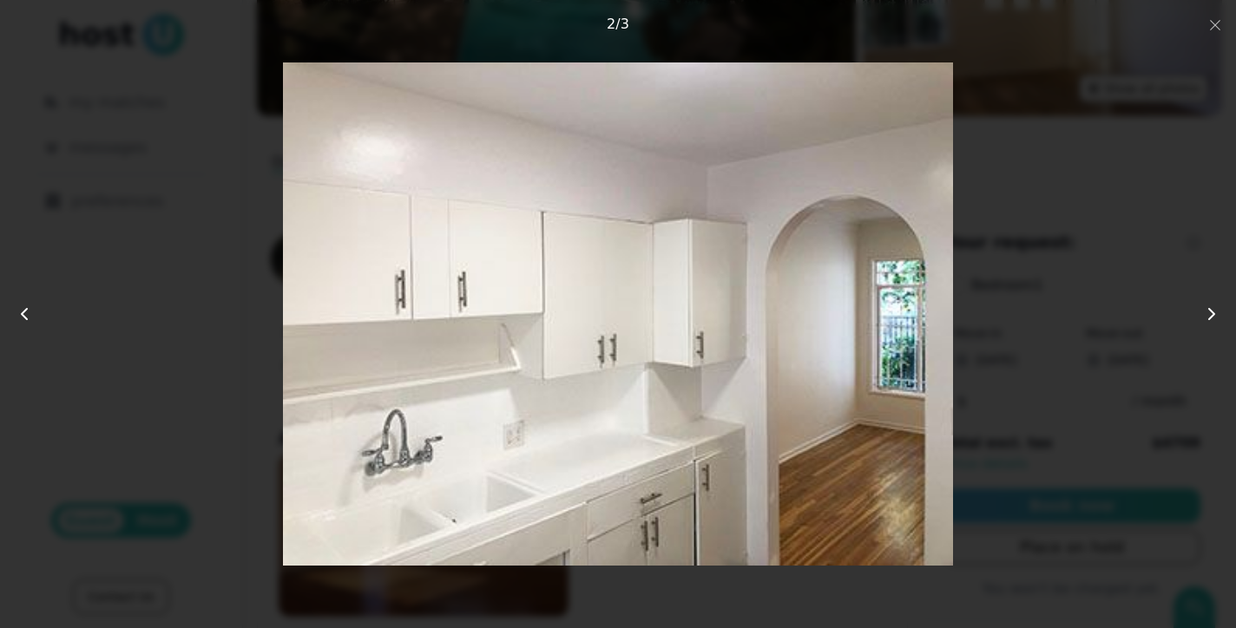
click at [856, 318] on img at bounding box center [618, 313] width 670 height 502
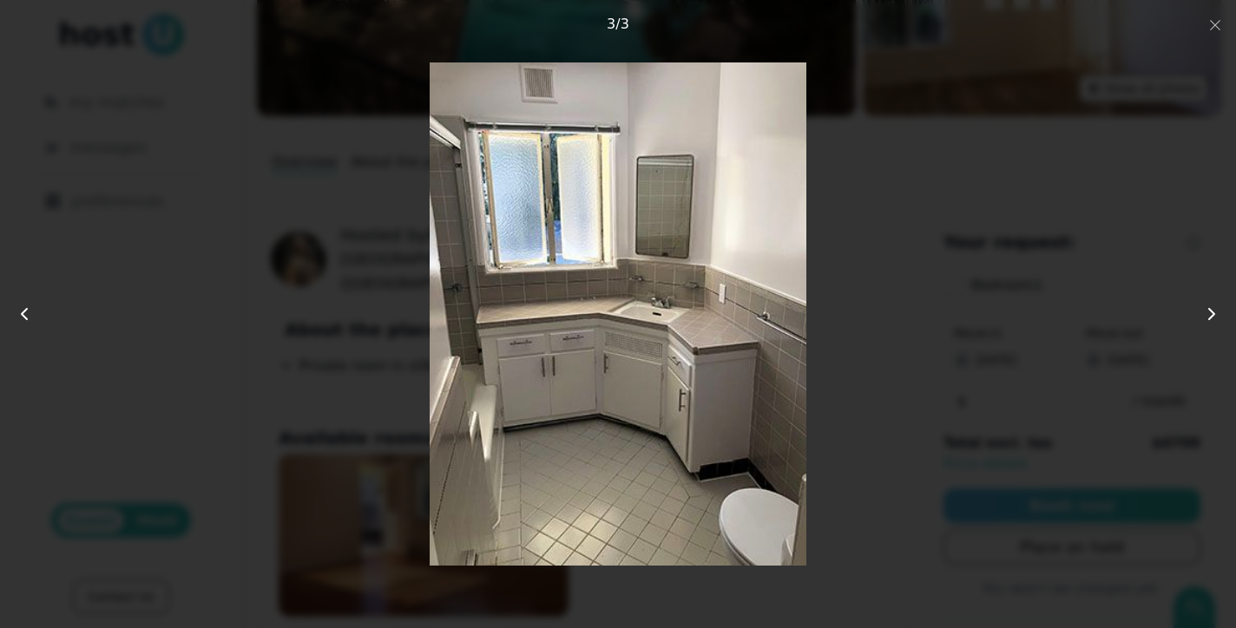
click at [856, 318] on div at bounding box center [617, 313] width 988 height 502
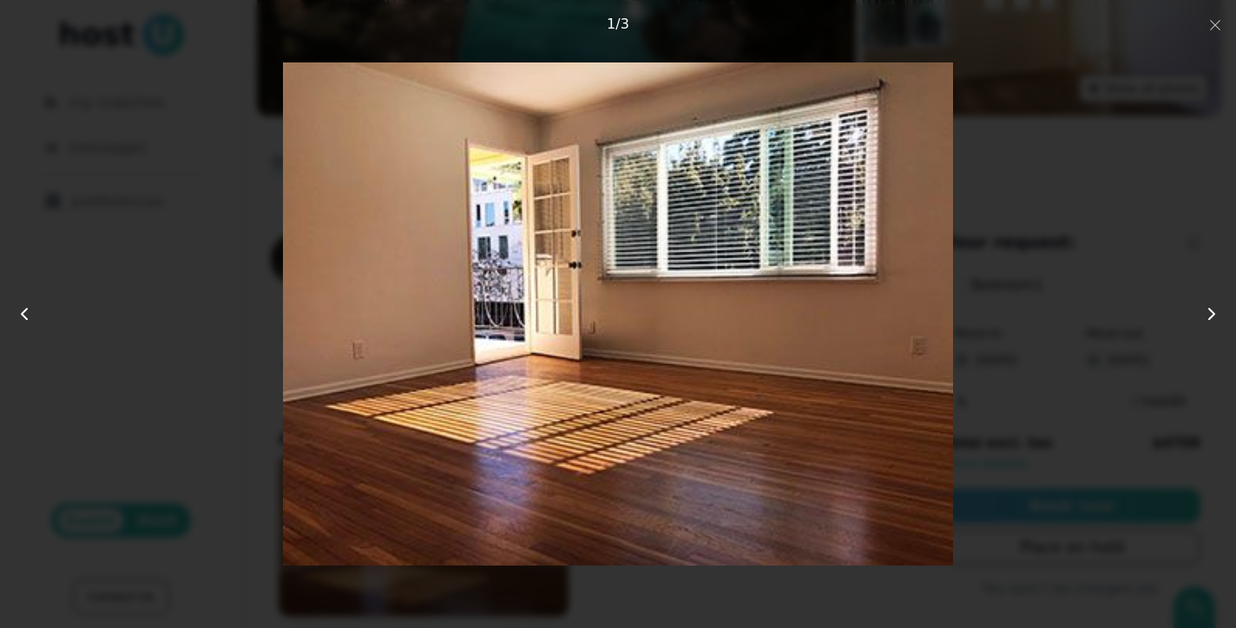
click at [856, 317] on img at bounding box center [618, 313] width 670 height 502
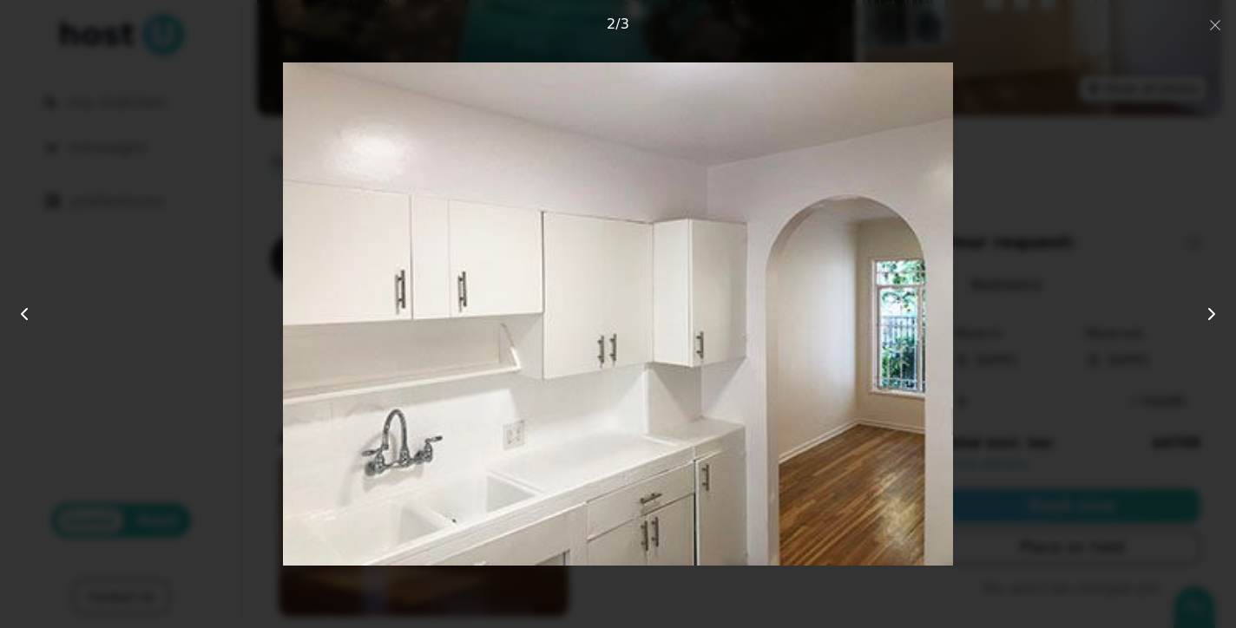
click at [856, 318] on img at bounding box center [618, 313] width 670 height 502
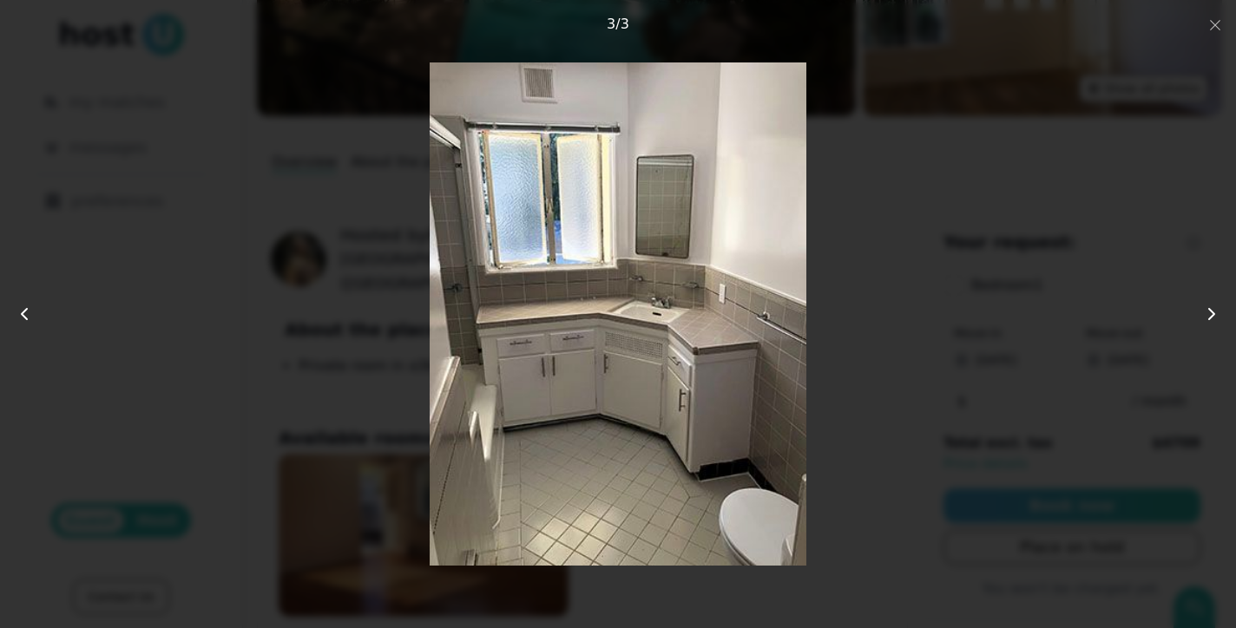
click at [856, 318] on div at bounding box center [617, 313] width 988 height 502
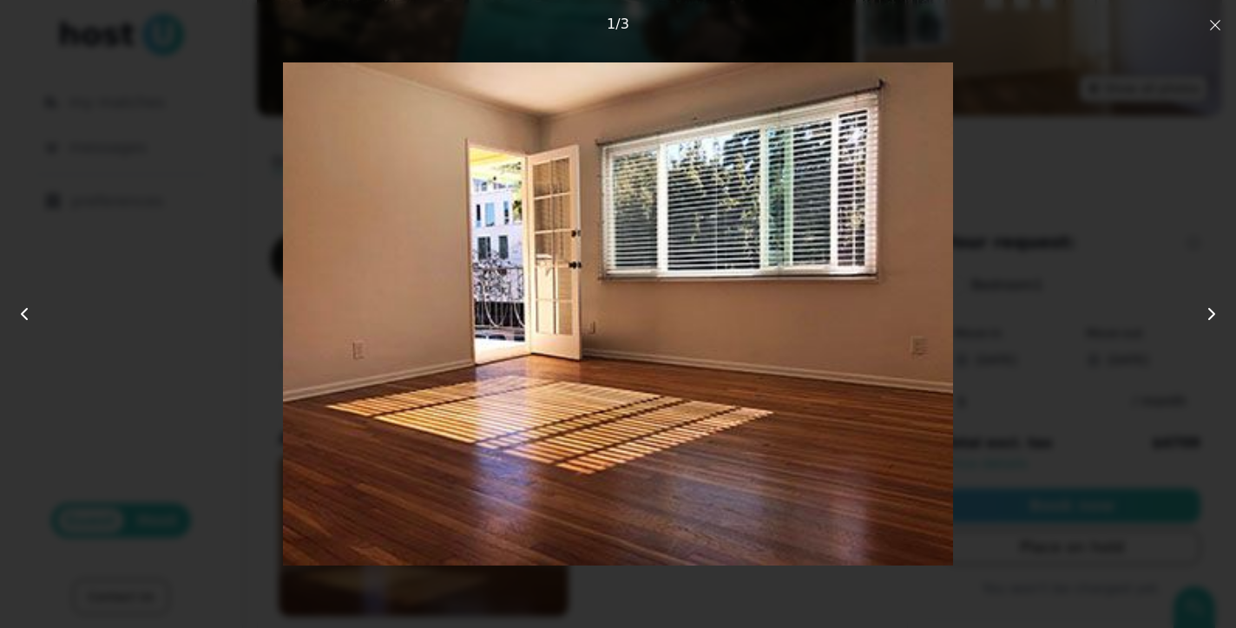
click at [1213, 22] on icon "button" at bounding box center [1215, 25] width 14 height 14
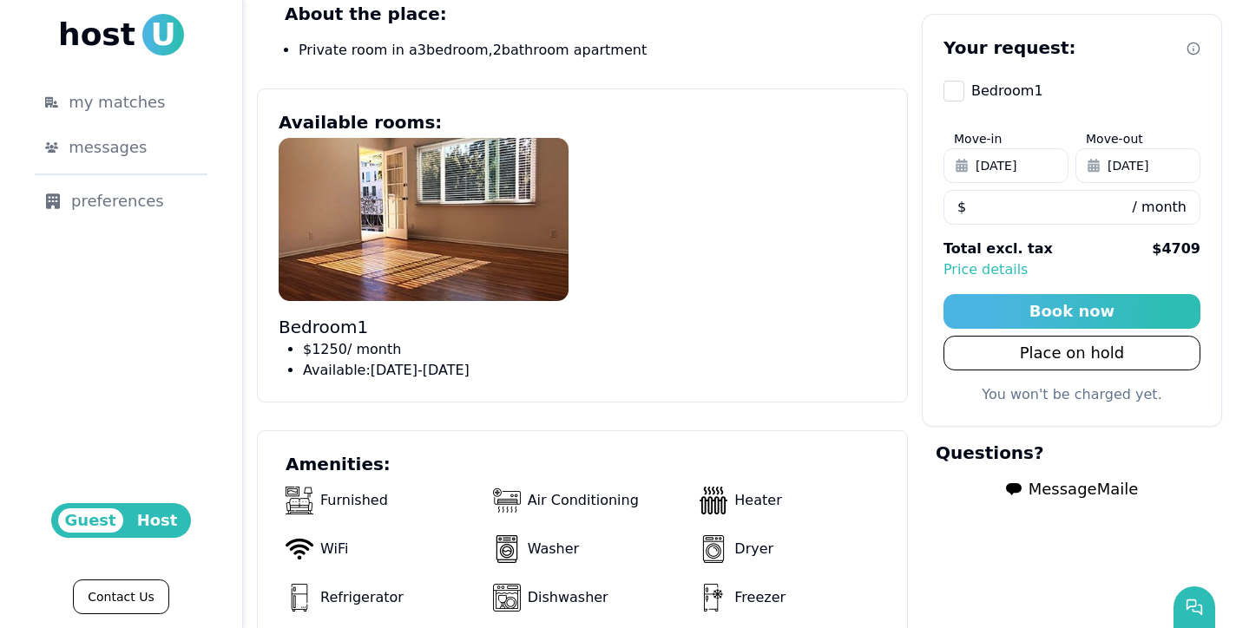
scroll to position [568, 0]
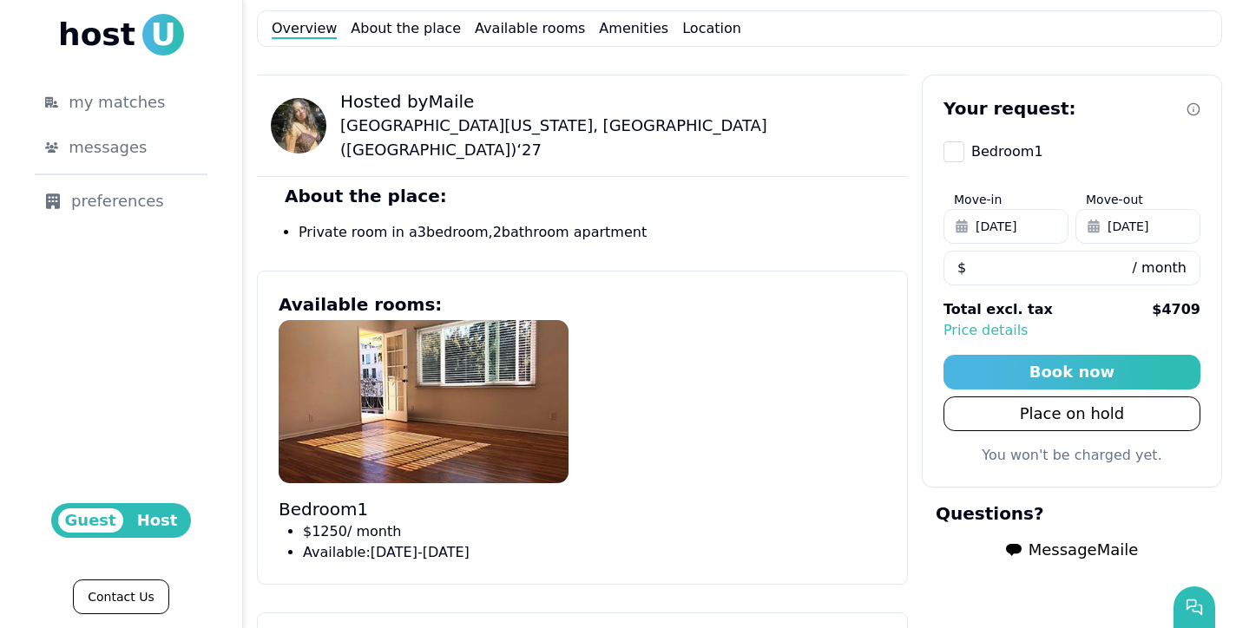
click at [1028, 553] on span "Message Maile" at bounding box center [1083, 550] width 110 height 24
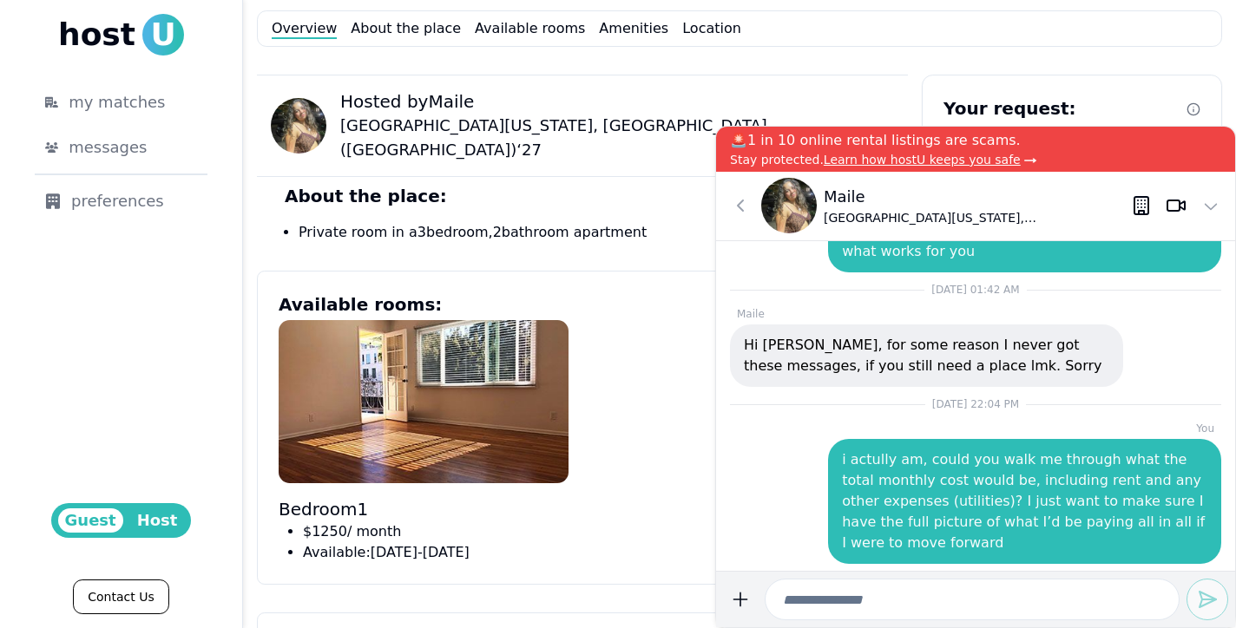
click at [915, 589] on input at bounding box center [972, 600] width 415 height 42
click at [945, 601] on input "**********" at bounding box center [972, 600] width 415 height 42
click at [1105, 610] on input "**********" at bounding box center [972, 600] width 415 height 42
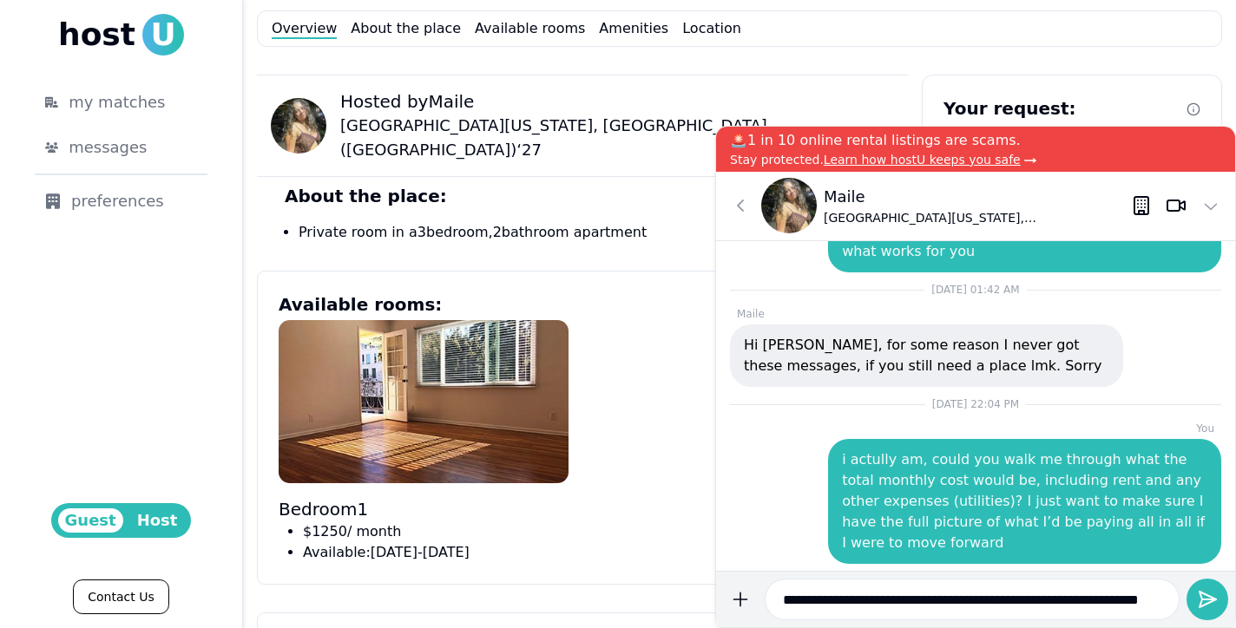
scroll to position [0, 42]
type input "**********"
click at [723, 579] on button "submit" at bounding box center [740, 600] width 35 height 42
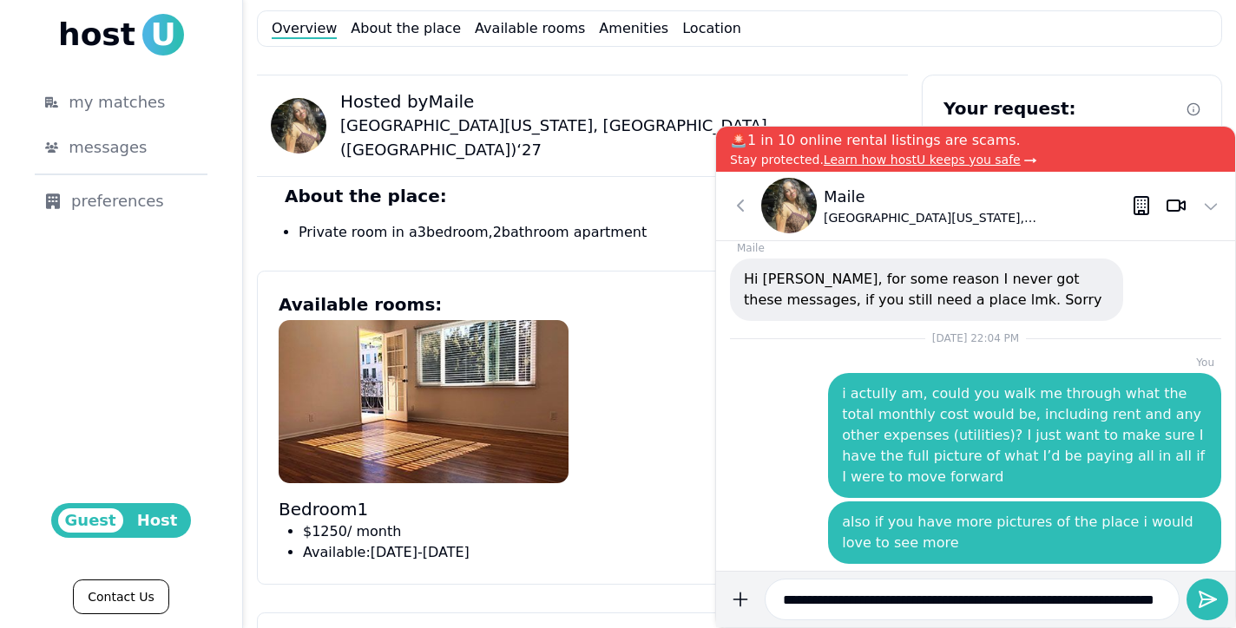
scroll to position [0, 73]
type input "**********"
click at [723, 579] on button "submit" at bounding box center [740, 600] width 35 height 42
